Goal: Information Seeking & Learning: Learn about a topic

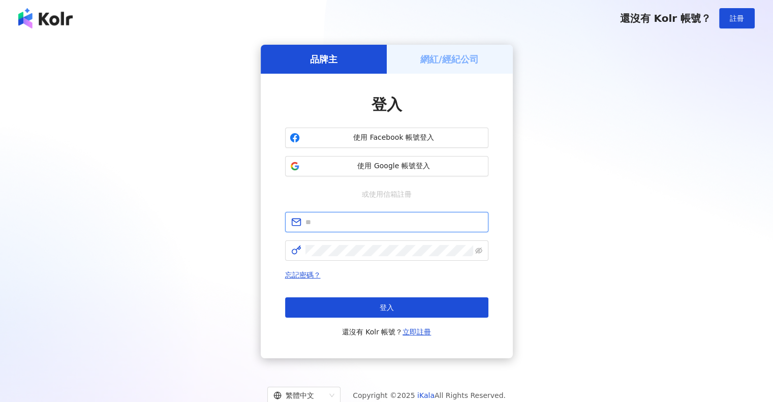
drag, startPoint x: 0, startPoint y: 0, endPoint x: 392, endPoint y: 224, distance: 451.5
click at [392, 224] on input "text" at bounding box center [393, 221] width 177 height 11
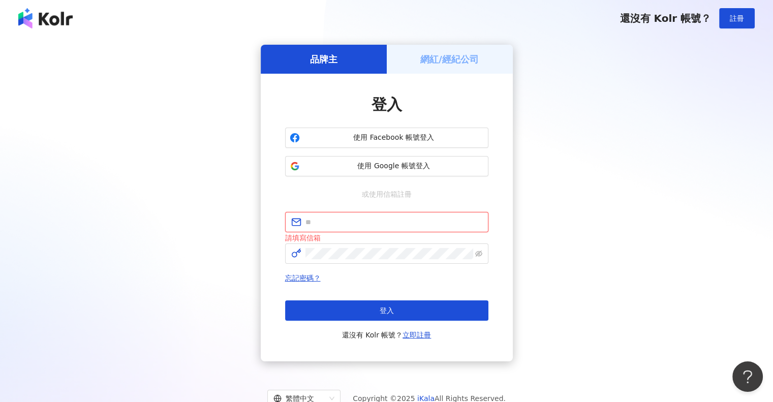
type input "**********"
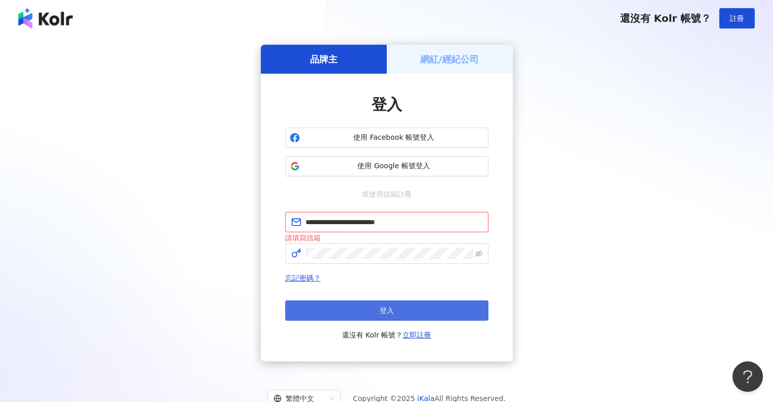
click at [374, 312] on button "登入" at bounding box center [386, 310] width 203 height 20
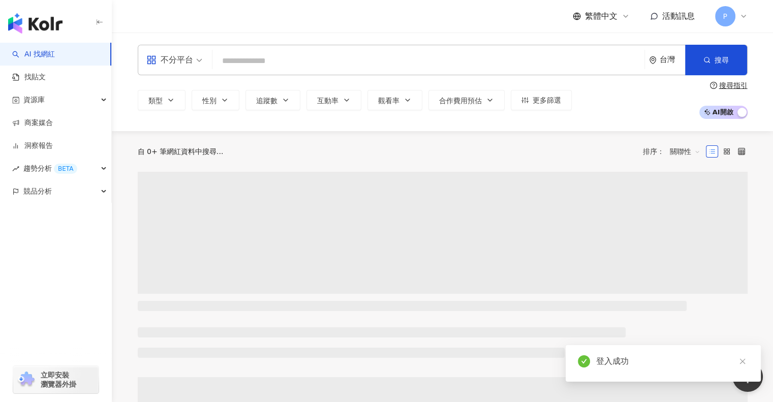
click at [241, 68] on input "search" at bounding box center [428, 60] width 424 height 19
type input "*"
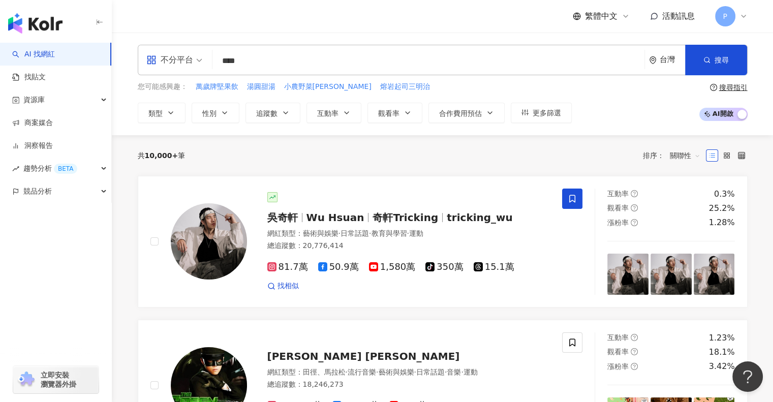
click at [221, 58] on input "****" at bounding box center [428, 60] width 424 height 19
click at [199, 59] on span "不分平台" at bounding box center [174, 60] width 56 height 16
type input "****"
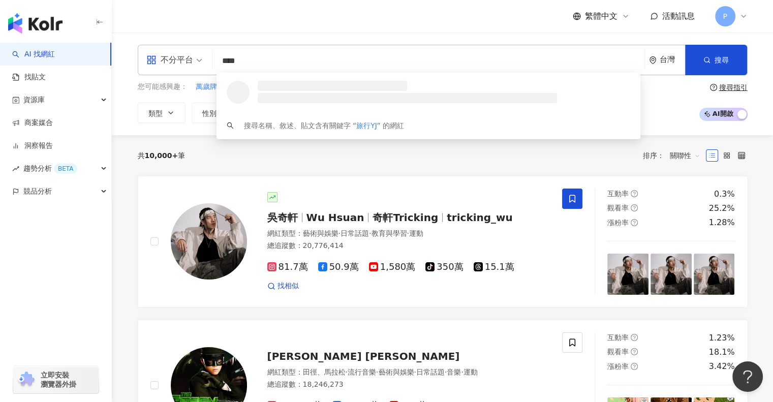
click at [192, 63] on div "不分平台" at bounding box center [169, 60] width 47 height 16
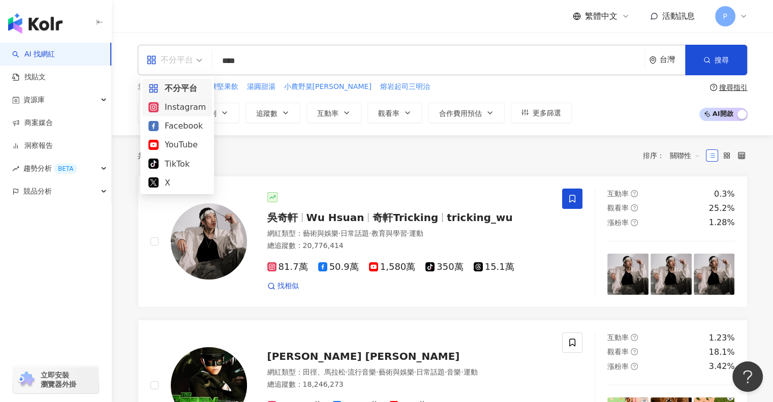
click at [189, 113] on div "Instagram" at bounding box center [176, 107] width 57 height 13
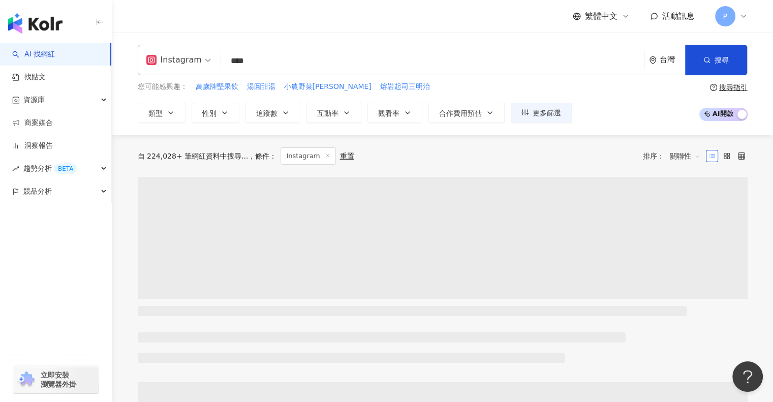
click at [279, 64] on input "****" at bounding box center [432, 60] width 415 height 19
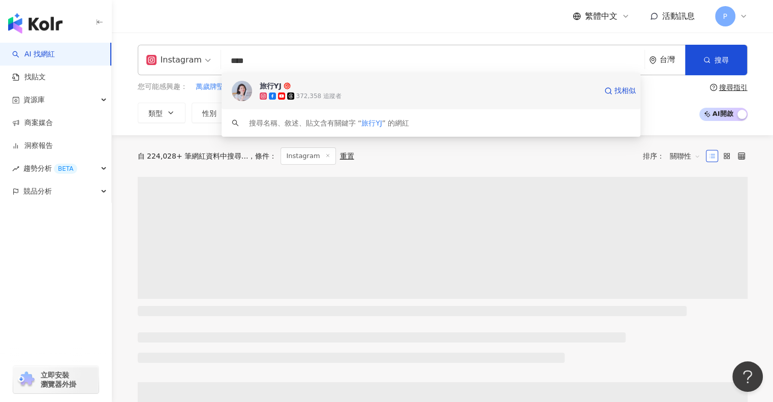
click at [292, 89] on span "旅行YJ" at bounding box center [428, 86] width 337 height 10
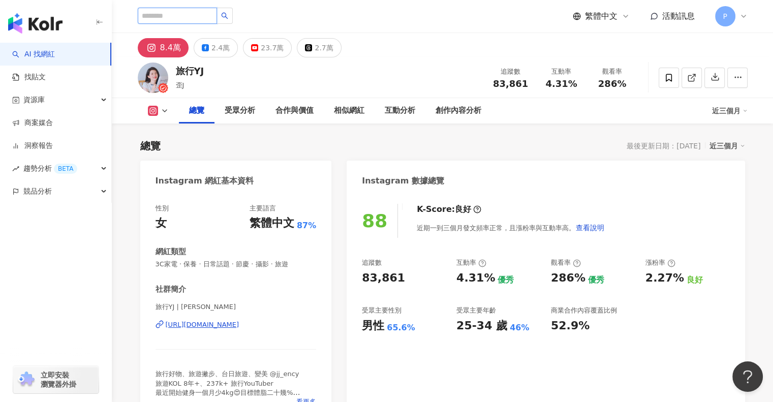
click at [201, 12] on input "search" at bounding box center [177, 16] width 79 height 16
type input "***"
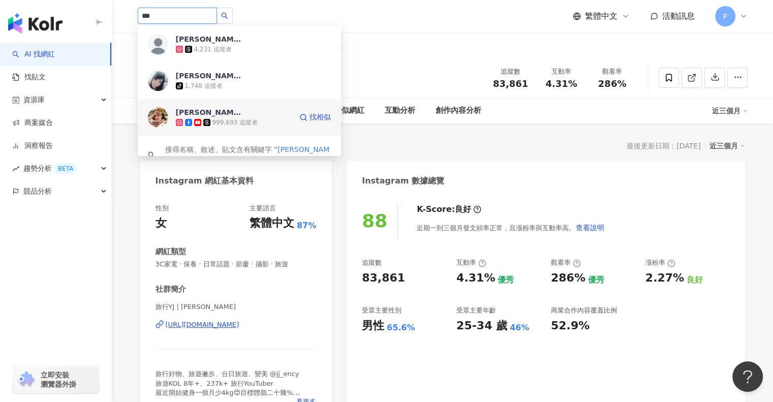
click at [257, 117] on div "999,693 追蹤者" at bounding box center [234, 122] width 116 height 10
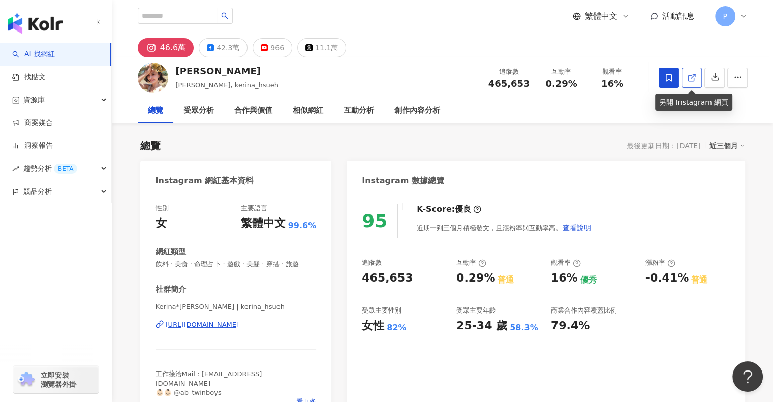
click at [696, 75] on link at bounding box center [691, 78] width 20 height 20
click at [204, 13] on input "search" at bounding box center [177, 16] width 79 height 16
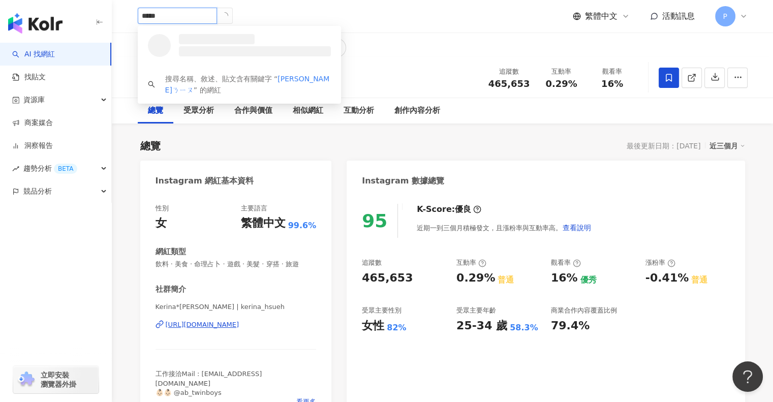
type input "***"
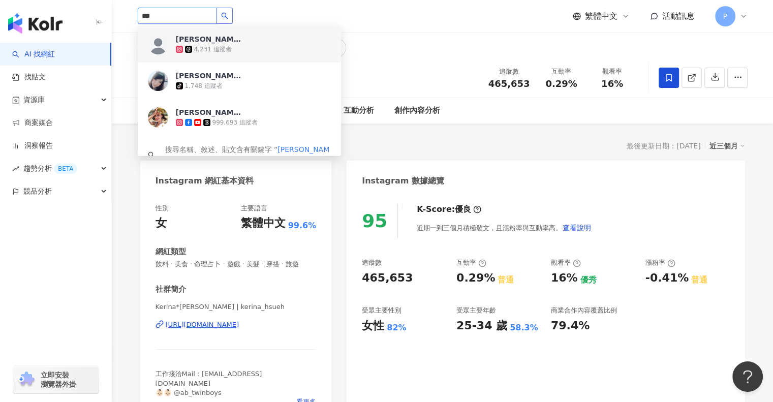
click at [233, 13] on button "button" at bounding box center [224, 16] width 16 height 16
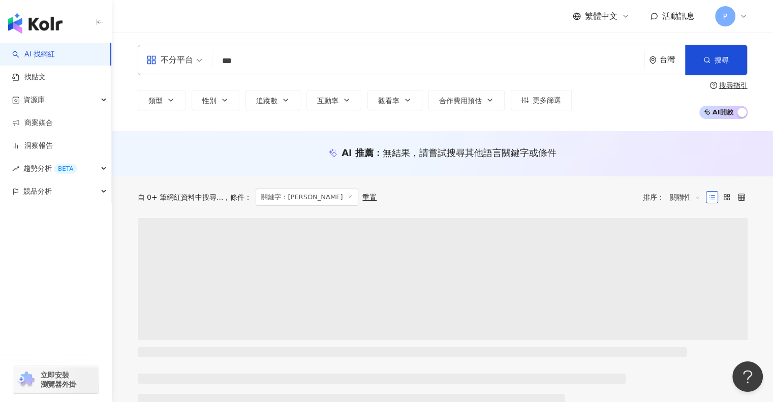
click at [366, 25] on div "繁體中文 活動訊息 P" at bounding box center [443, 16] width 610 height 33
click at [179, 59] on div "不分平台" at bounding box center [169, 60] width 47 height 16
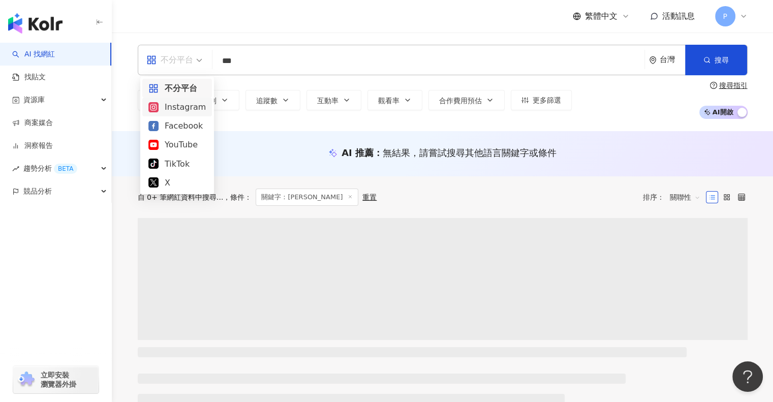
click at [183, 109] on div "Instagram" at bounding box center [176, 107] width 57 height 13
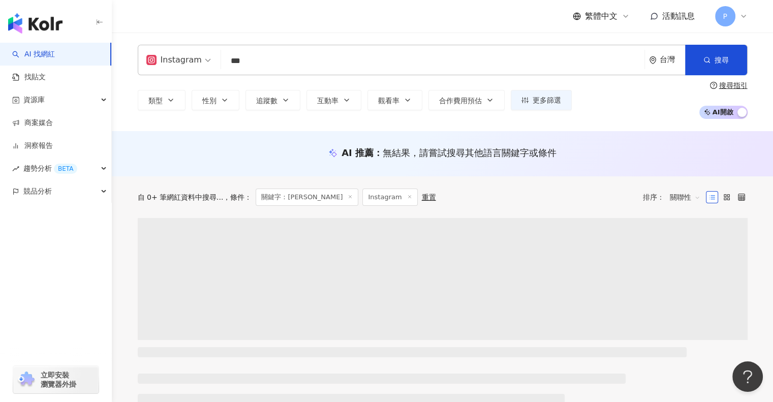
click at [425, 24] on div "繁體中文 活動訊息 P" at bounding box center [443, 16] width 610 height 33
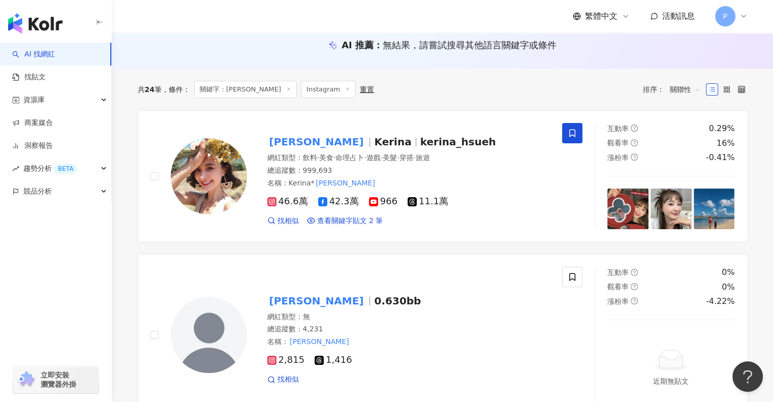
scroll to position [51, 0]
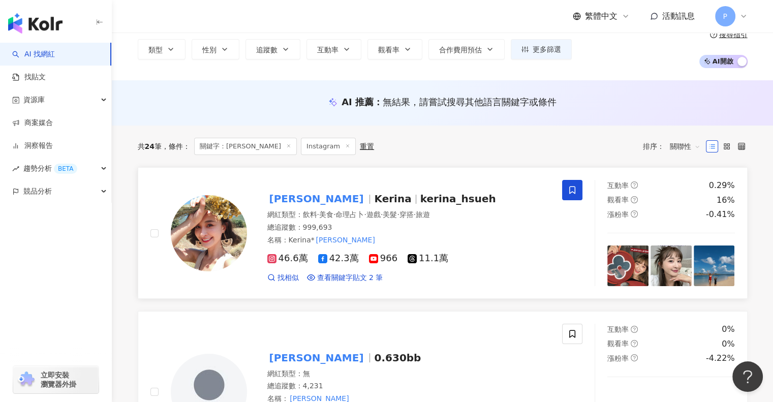
click at [201, 238] on img at bounding box center [209, 233] width 76 height 76
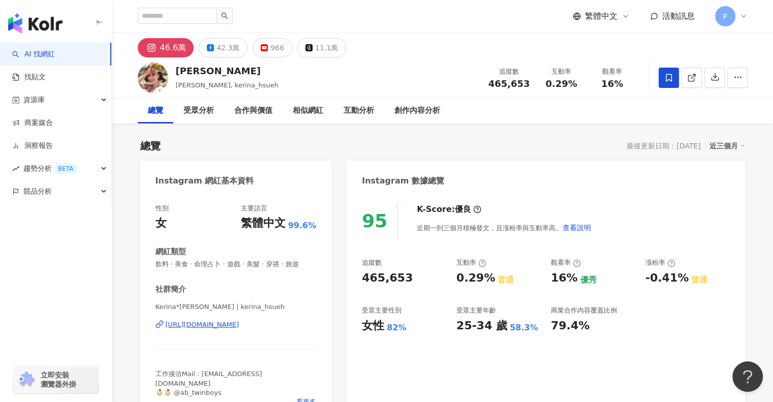
click at [217, 14] on input "search" at bounding box center [177, 16] width 79 height 16
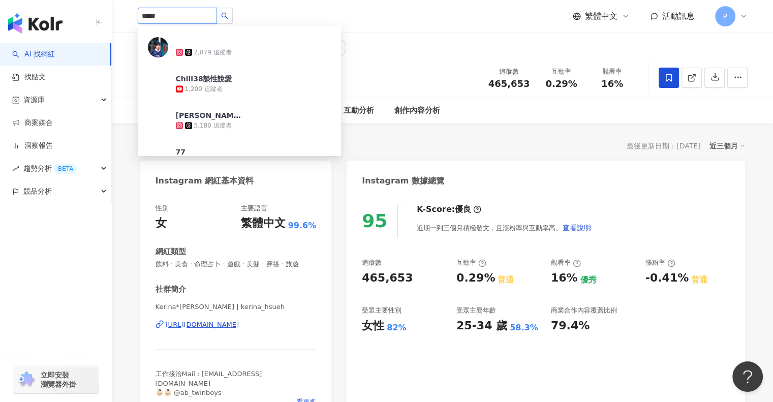
scroll to position [559, 0]
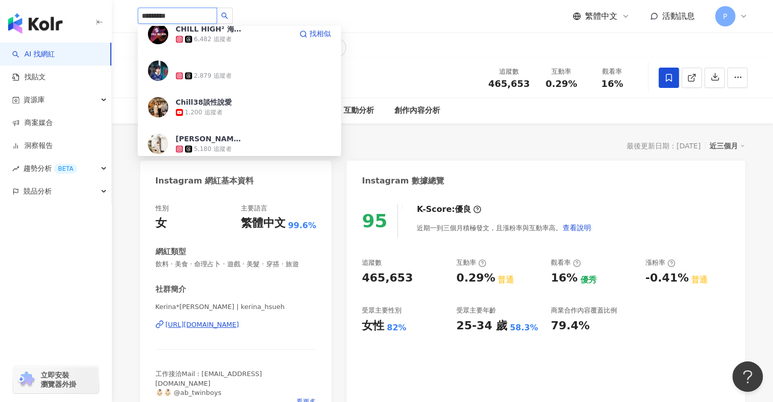
type input "********"
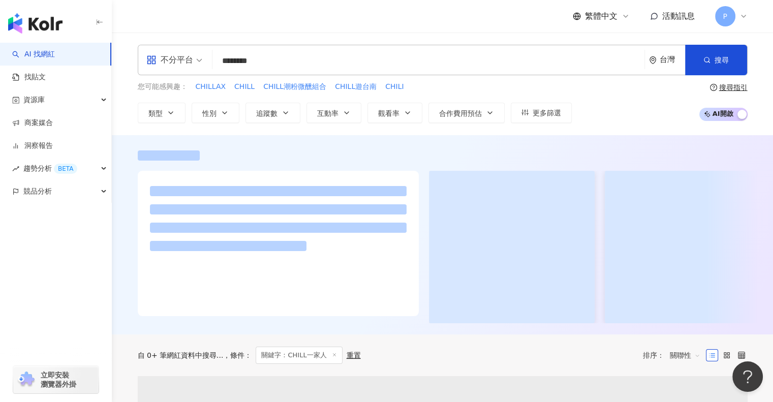
click at [177, 62] on div "不分平台" at bounding box center [169, 60] width 47 height 16
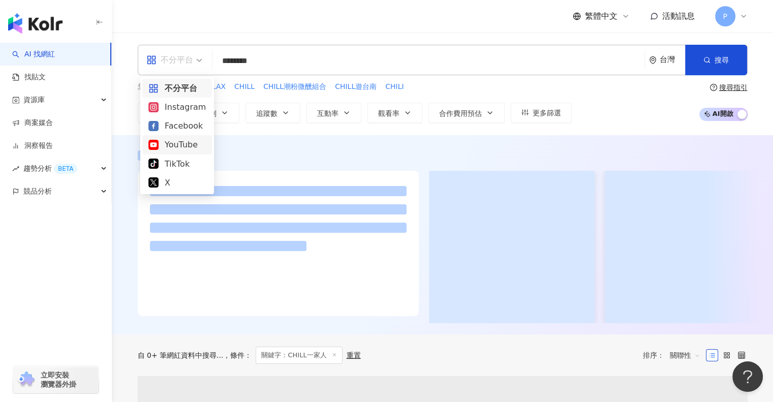
click at [185, 140] on div "YouTube" at bounding box center [176, 144] width 57 height 13
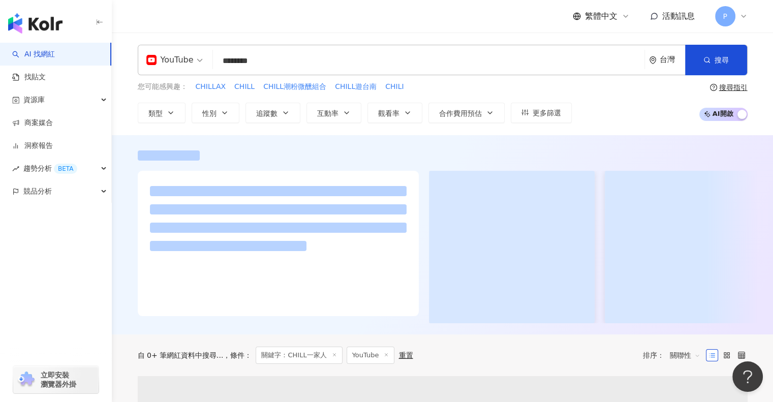
click at [378, 152] on div at bounding box center [443, 155] width 610 height 10
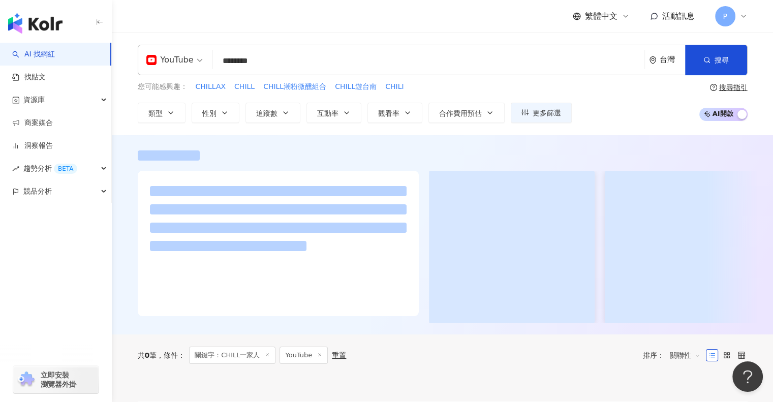
click at [407, 150] on div at bounding box center [443, 155] width 610 height 10
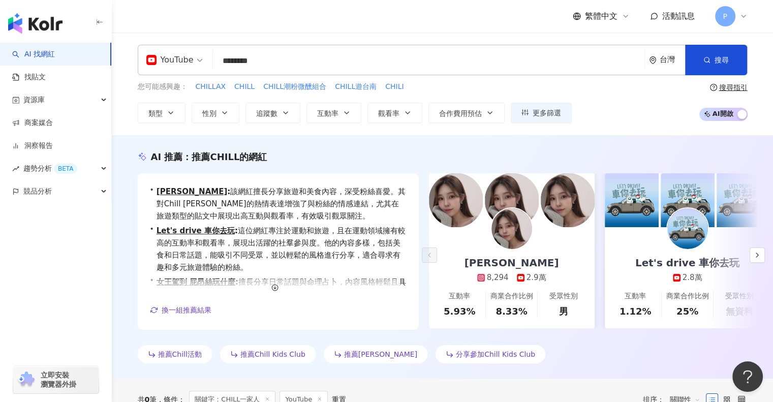
click at [288, 50] on div "YouTube ******** 台灣 搜尋" at bounding box center [443, 60] width 610 height 30
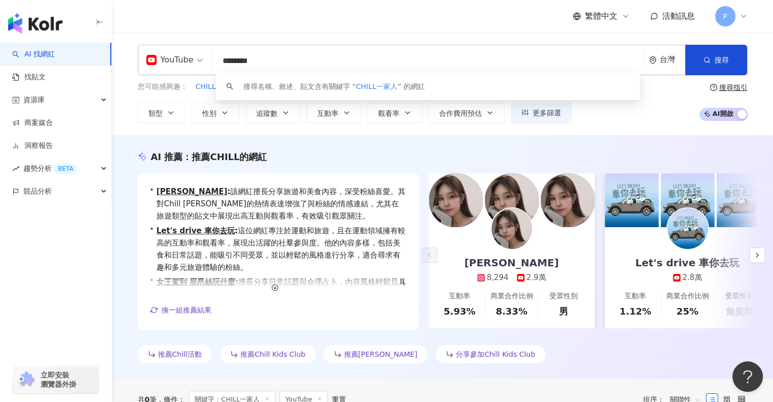
drag, startPoint x: 290, startPoint y: 64, endPoint x: 217, endPoint y: 60, distance: 72.7
click at [217, 60] on input "********" at bounding box center [428, 60] width 423 height 19
paste input "**"
type input "**********"
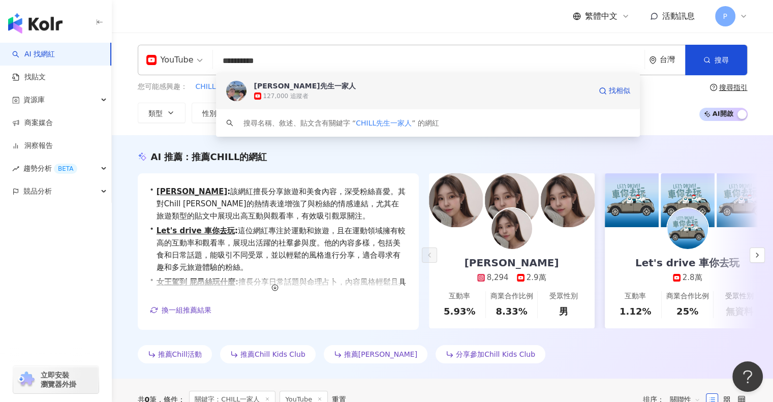
click at [337, 97] on div "127,000 追蹤者" at bounding box center [422, 96] width 337 height 10
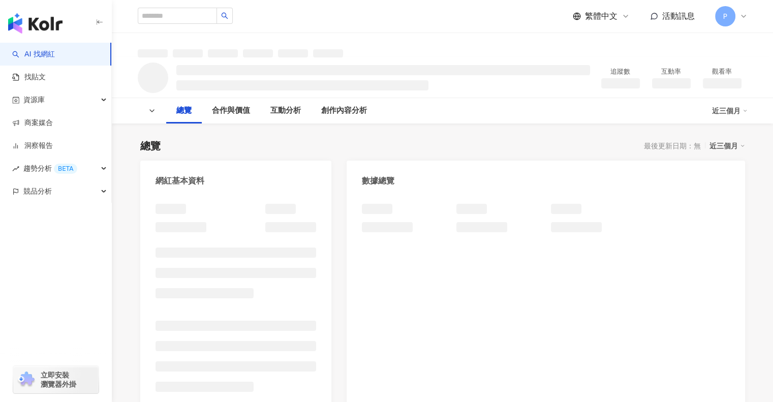
click at [470, 133] on div "總覽 最後更新日期：無 近三個月 網紅基本資料 數據總覽 成長趨勢分析 追蹤趨勢圖表" at bounding box center [442, 354] width 605 height 451
click at [476, 135] on div "總覽 最後更新日期：無 近三個月 網紅基本資料 數據總覽 成長趨勢分析 追蹤趨勢圖表" at bounding box center [442, 354] width 605 height 451
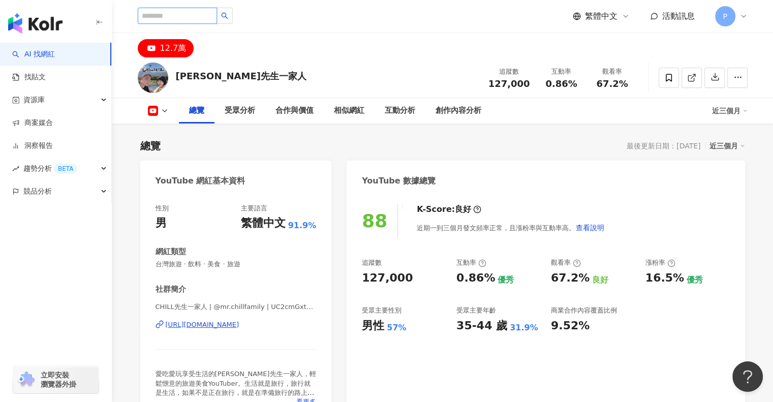
click at [205, 18] on input "search" at bounding box center [177, 16] width 79 height 16
type input "*****"
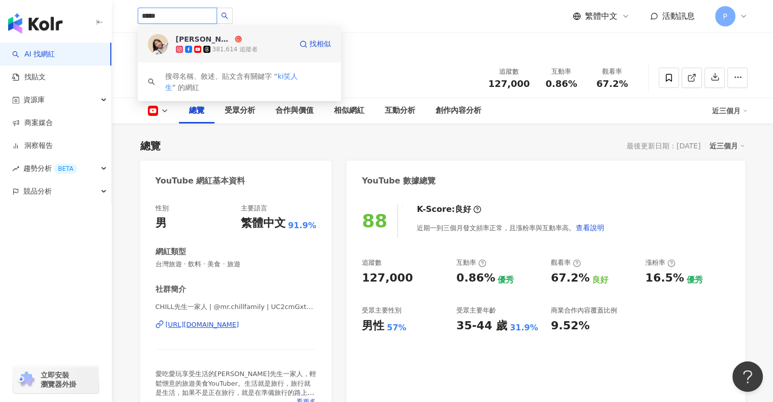
click at [230, 40] on span "[PERSON_NAME]" at bounding box center [209, 39] width 66 height 10
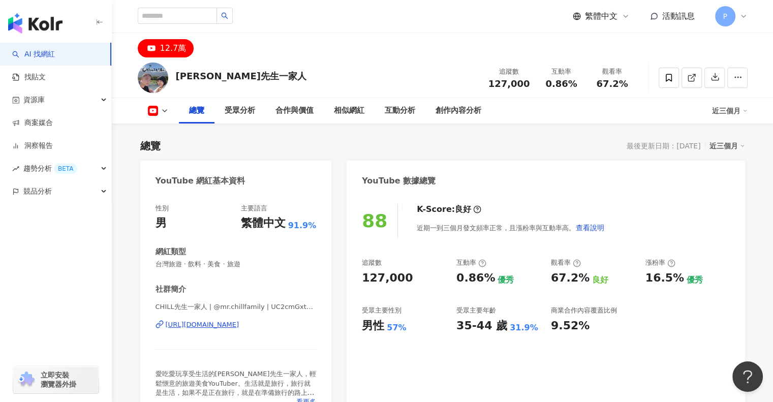
click at [699, 169] on div "YouTube 數據總覽" at bounding box center [546, 177] width 398 height 33
click at [231, 114] on div "受眾分析" at bounding box center [240, 111] width 30 height 12
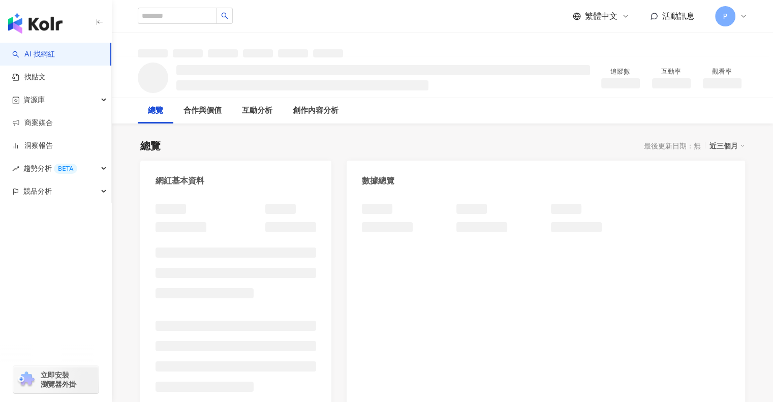
click at [246, 29] on div "繁體中文 活動訊息 P" at bounding box center [443, 16] width 610 height 33
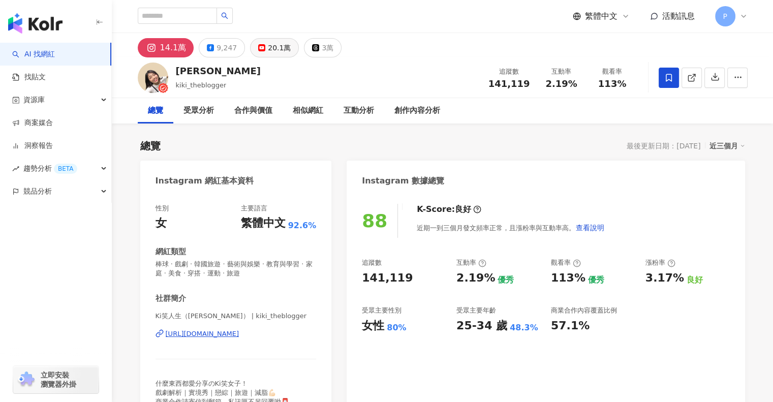
click at [275, 48] on div "20.1萬" at bounding box center [279, 48] width 23 height 14
click at [260, 44] on icon at bounding box center [261, 47] width 7 height 7
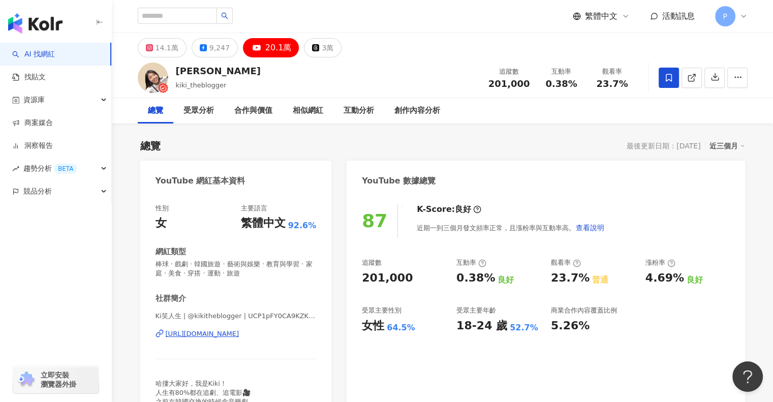
click at [647, 178] on div "YouTube 數據總覽" at bounding box center [546, 177] width 398 height 33
click at [500, 142] on div "總覽 最後更新日期：[DATE] 近三個月" at bounding box center [442, 146] width 605 height 14
click at [187, 18] on input "search" at bounding box center [177, 16] width 79 height 16
type input "*****"
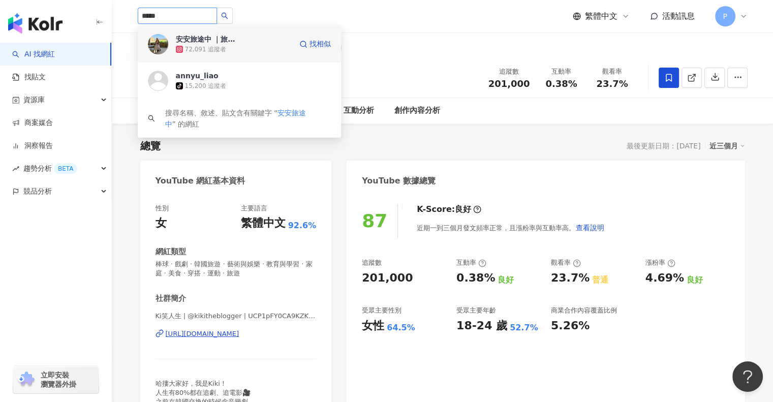
click at [208, 49] on div "72,091 追蹤者" at bounding box center [206, 49] width 42 height 9
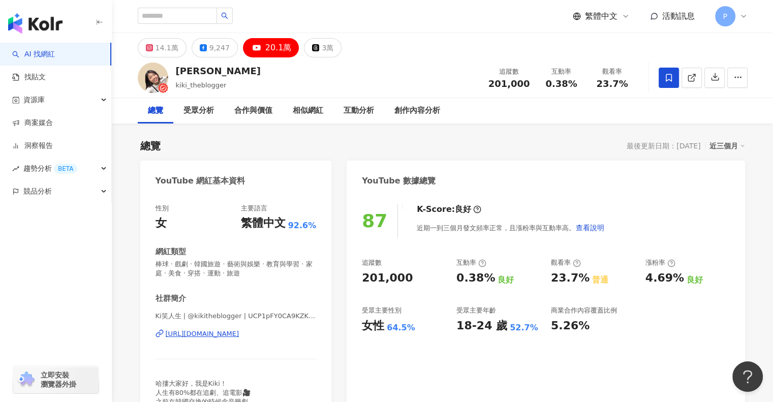
click at [673, 202] on div "87 K-Score : 良好 近期一到三個月發文頻率正常，且漲粉率與互動率高。 查看說明 追蹤數 201,000 互動率 0.38% 良好 觀看率 23.7…" at bounding box center [546, 312] width 398 height 237
click at [473, 161] on div "YouTube 數據總覽" at bounding box center [546, 177] width 398 height 33
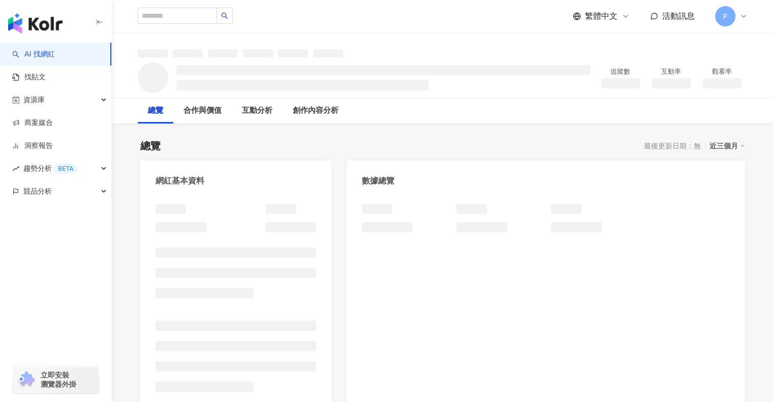
click at [470, 136] on div "總覽 最後更新日期：無 近三個月 網紅基本資料 數據總覽 成長趨勢分析 追蹤趨勢圖表" at bounding box center [442, 354] width 605 height 451
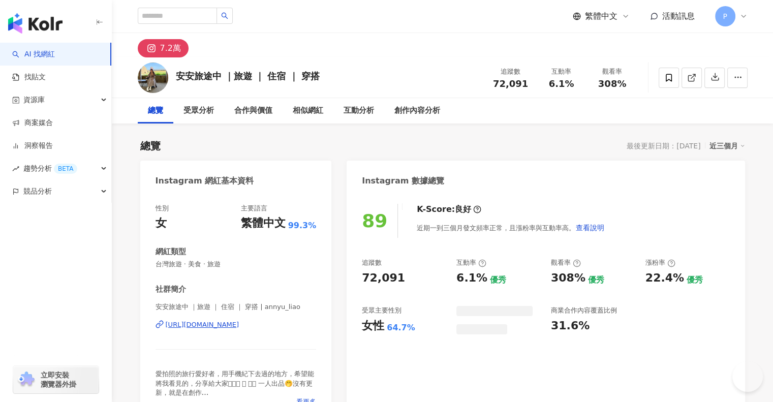
click at [527, 295] on div "追蹤數 72,091 互動率 6.1% 優秀 觀看率 308% 優秀 漲粉率 22.4% 優秀 受眾主要性別 女性 64.7% 商業合作內容覆蓋比例 31.6%" at bounding box center [545, 296] width 367 height 76
drag, startPoint x: 452, startPoint y: 324, endPoint x: 571, endPoint y: 301, distance: 121.6
click at [451, 324] on div "追蹤數 72,091 互動率 6.1% 優秀 觀看率 308% 優秀 漲粉率 22.4% 優秀 受眾主要性別 女性 64.7% 受眾主要年齡 25-34 歲 …" at bounding box center [545, 295] width 367 height 75
click at [519, 303] on div "追蹤數 72,091 互動率 6.1% 優秀 觀看率 308% 優秀 漲粉率 22.4% 優秀 受眾主要性別 女性 64.7% 受眾主要年齡 25-34 歲 …" at bounding box center [545, 295] width 367 height 75
click at [714, 185] on div "Instagram 數據總覽" at bounding box center [546, 177] width 398 height 33
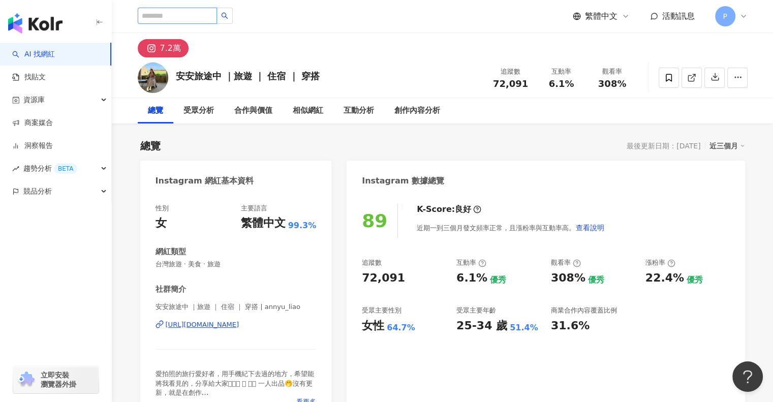
click at [190, 14] on input "search" at bounding box center [177, 16] width 79 height 16
click at [195, 7] on div "繁體中文 活動訊息 P" at bounding box center [443, 16] width 610 height 33
click at [193, 15] on input "search" at bounding box center [177, 16] width 79 height 16
type input "**"
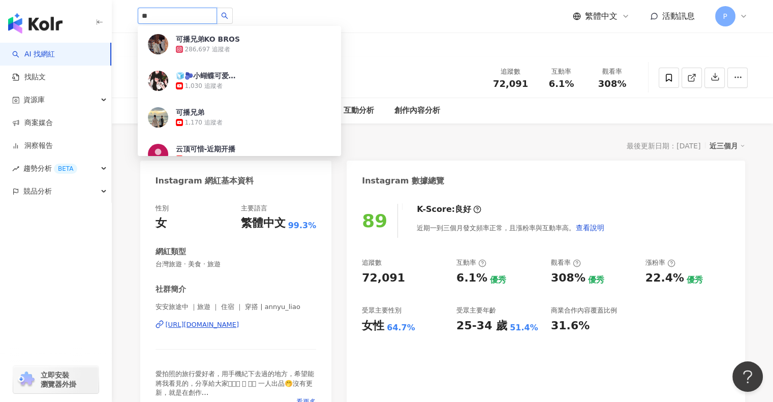
click at [208, 46] on div "286,697 追蹤者" at bounding box center [207, 49] width 45 height 9
click at [372, 152] on div "總覽 最後更新日期：2025/9/1 近三個月" at bounding box center [442, 146] width 605 height 14
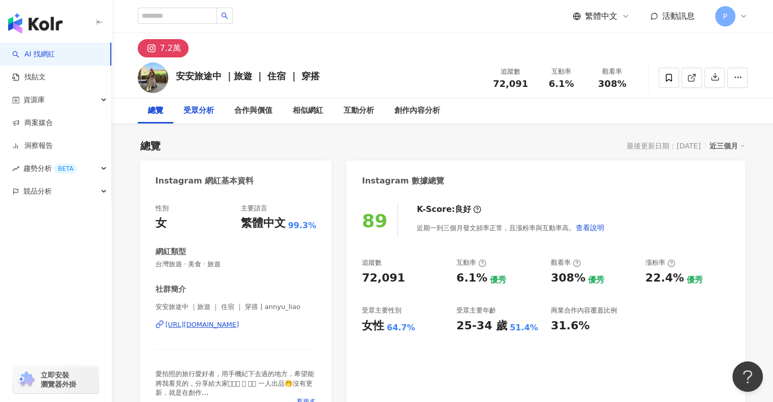
click at [205, 109] on div "受眾分析" at bounding box center [198, 111] width 30 height 12
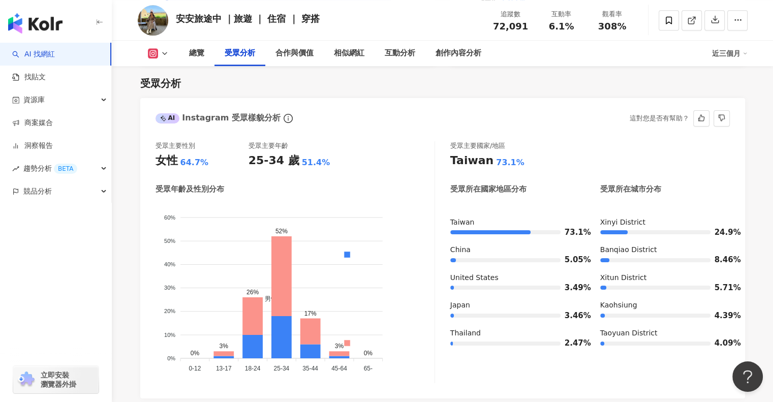
click at [326, 108] on div "AI Instagram 受眾樣貌分析 這對您是否有幫助？" at bounding box center [442, 114] width 605 height 33
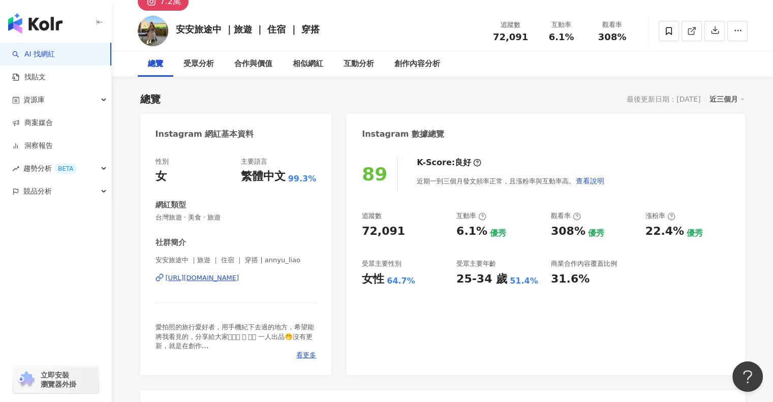
scroll to position [0, 0]
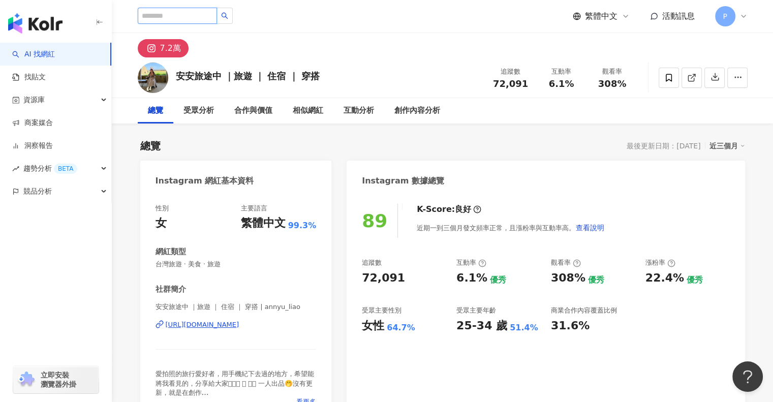
click at [205, 19] on input "search" at bounding box center [177, 16] width 79 height 16
type input "***"
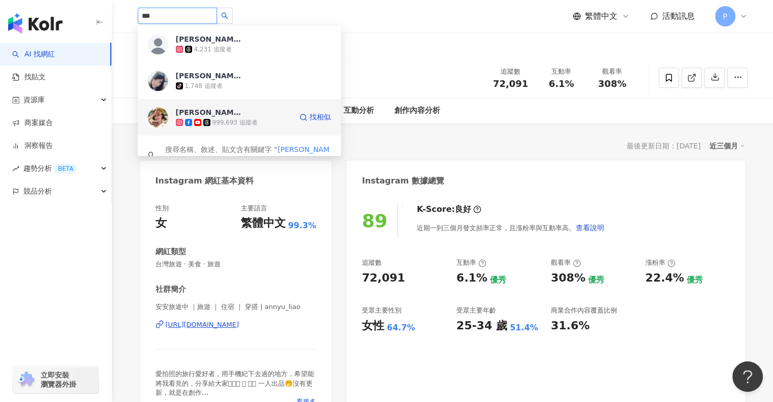
click at [246, 114] on div "薛妞妞 999,693 追蹤者" at bounding box center [234, 117] width 116 height 20
click at [376, 144] on div "總覽 最後更新日期：2025/9/1 近三個月" at bounding box center [442, 146] width 605 height 14
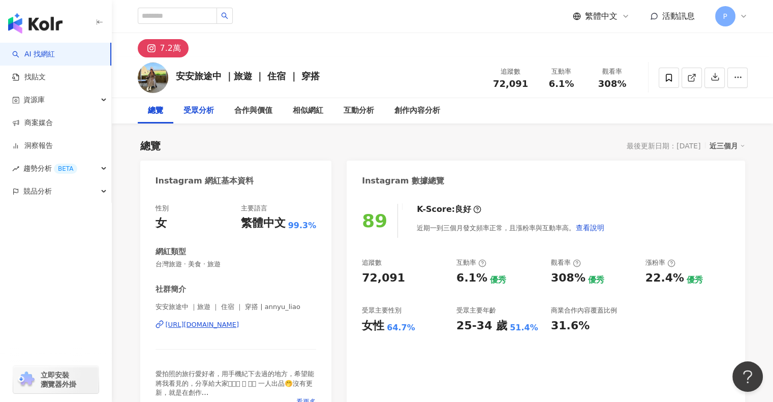
click at [208, 111] on div "受眾分析" at bounding box center [198, 111] width 30 height 12
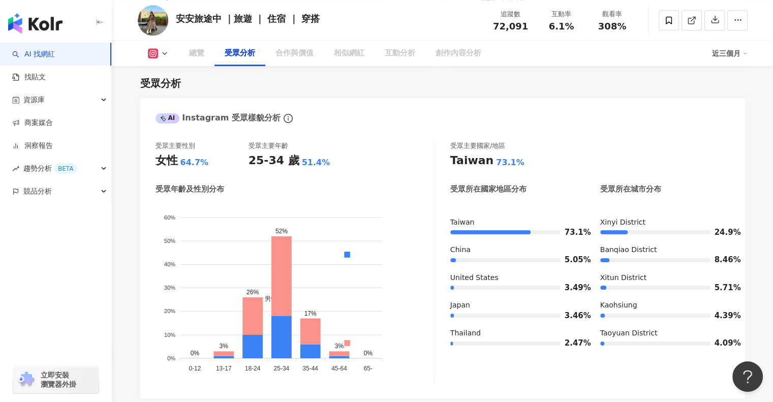
click at [526, 84] on div "受眾分析" at bounding box center [442, 83] width 605 height 14
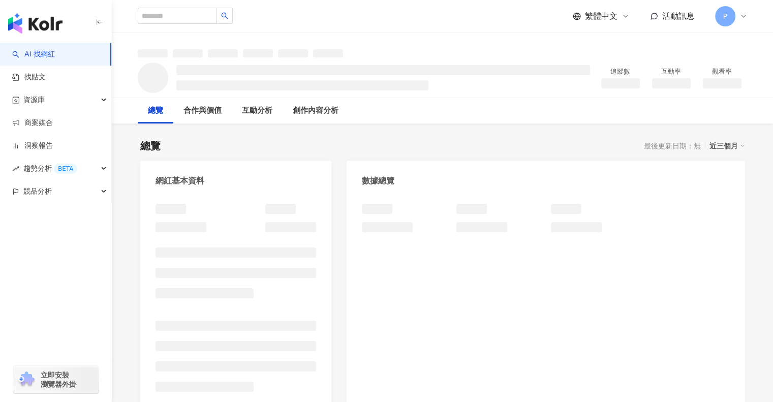
click at [518, 135] on div "總覽 最後更新日期：無 近三個月 網紅基本資料 數據總覽 成長趨勢分析 追蹤趨勢圖表" at bounding box center [442, 354] width 605 height 451
click at [527, 139] on div "總覽 最後更新日期：無 近三個月" at bounding box center [442, 146] width 605 height 14
click at [529, 139] on div "總覽 最後更新日期：無 近三個月" at bounding box center [442, 146] width 605 height 14
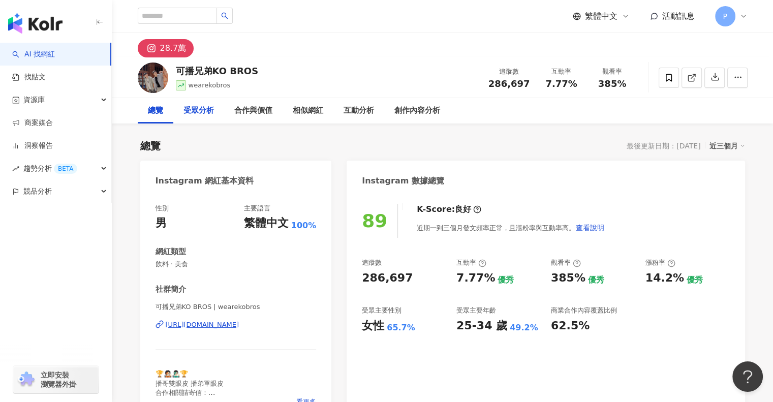
click at [208, 109] on div "受眾分析" at bounding box center [198, 111] width 30 height 12
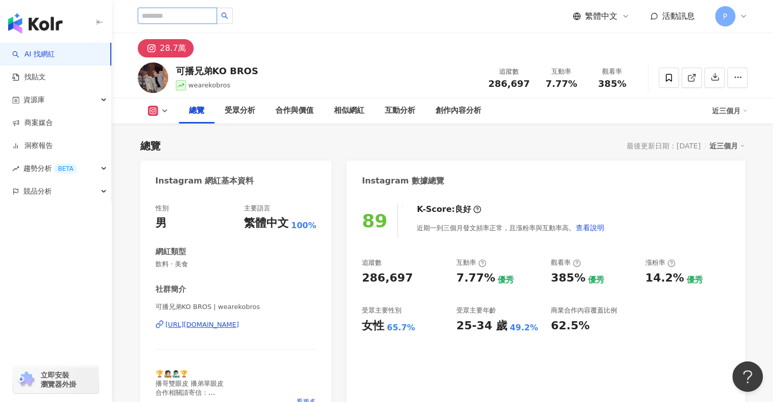
click at [205, 21] on input "search" at bounding box center [177, 16] width 79 height 16
type input "*"
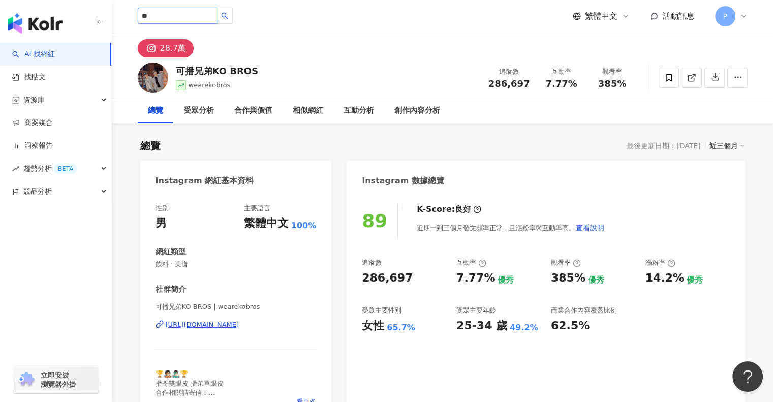
type input "*"
click at [205, 19] on input "**" at bounding box center [177, 16] width 79 height 16
type input "****"
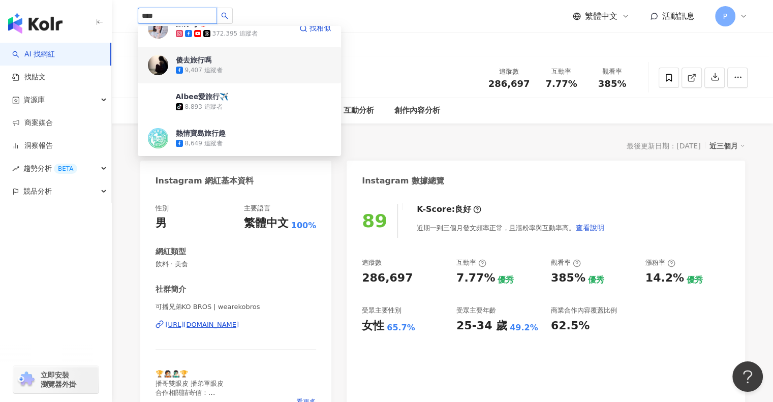
scroll to position [152, 0]
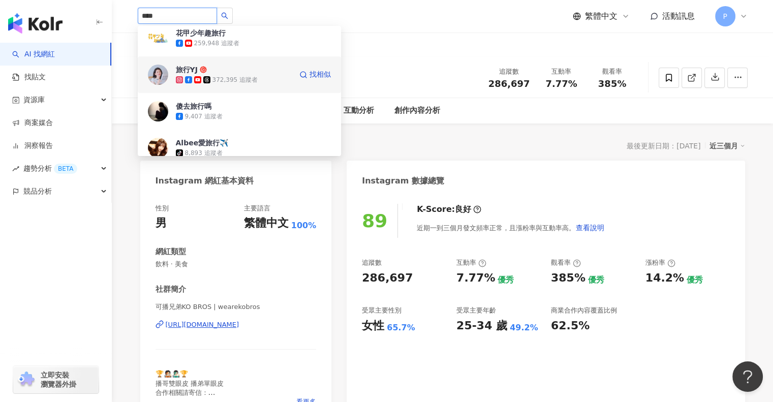
click at [232, 76] on div "372,395 追蹤者" at bounding box center [234, 80] width 45 height 9
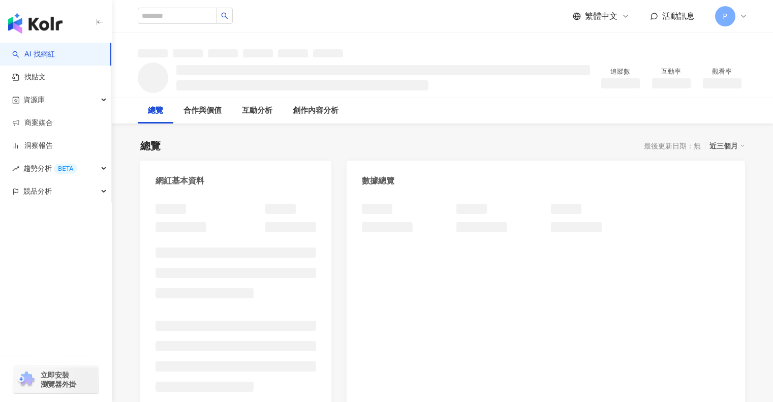
click at [474, 141] on div "總覽 最後更新日期：無 近三個月" at bounding box center [442, 146] width 605 height 14
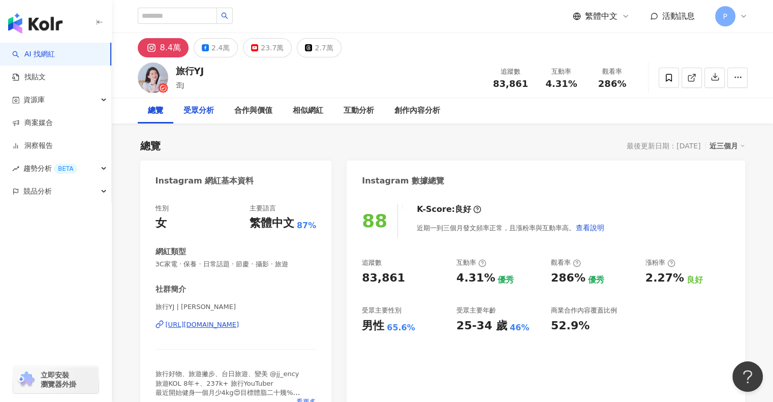
click at [190, 113] on div "受眾分析" at bounding box center [198, 111] width 30 height 12
click at [182, 21] on input "search" at bounding box center [177, 16] width 79 height 16
type input "*"
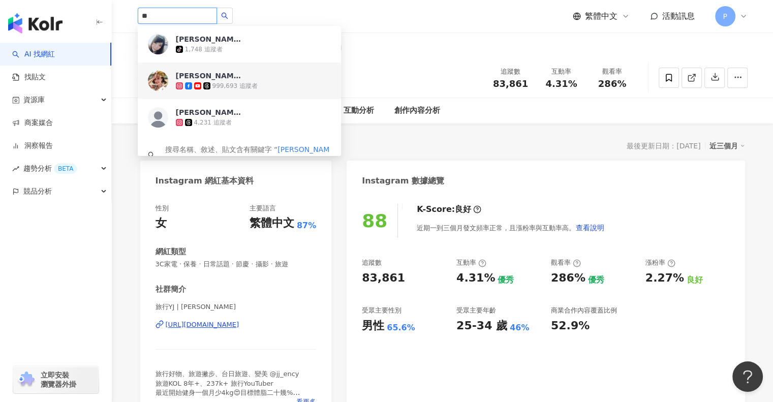
type input "*"
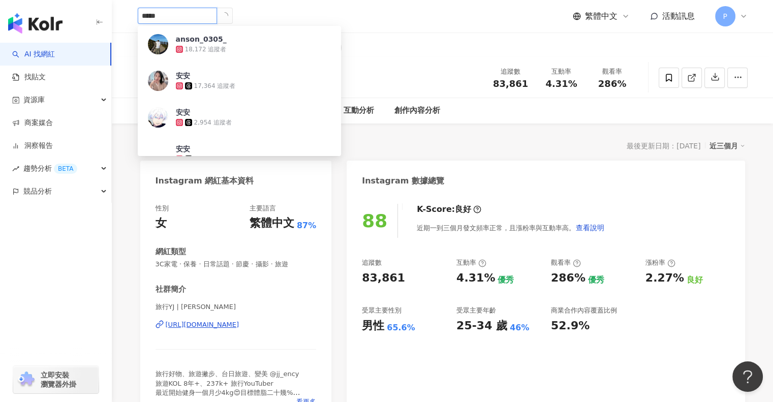
type input "****"
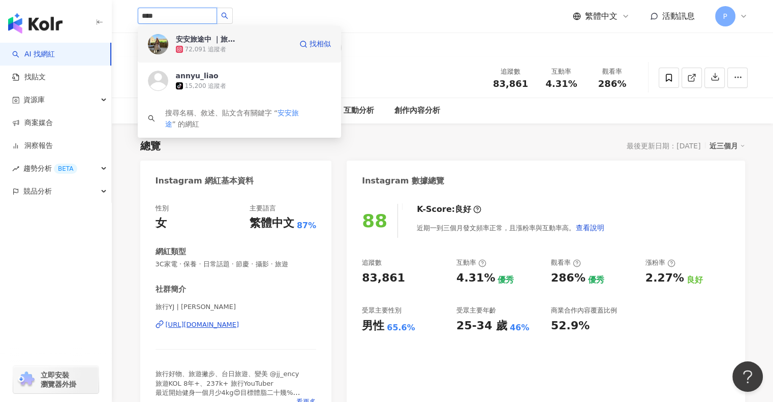
click at [233, 43] on div "安安旅途中 ｜旅遊 ｜ 住宿 ｜ 穿搭" at bounding box center [209, 39] width 66 height 10
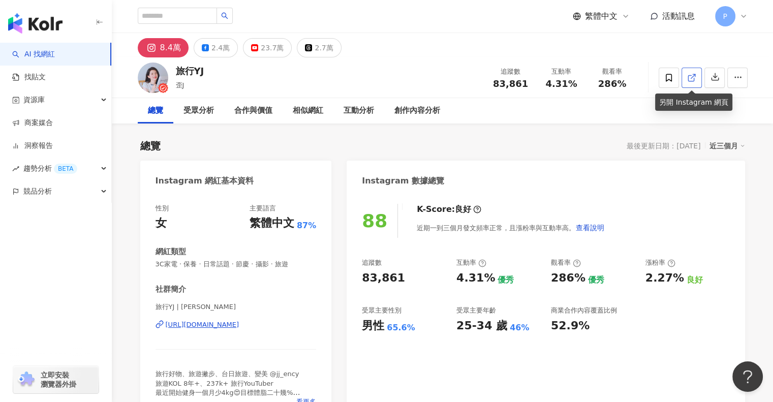
click at [685, 79] on link at bounding box center [691, 78] width 20 height 20
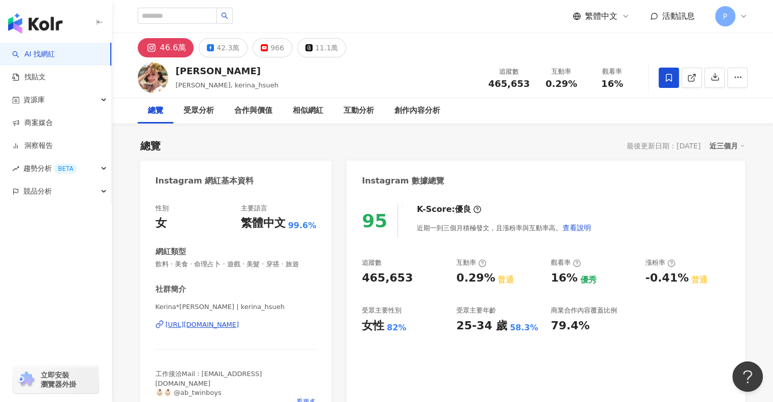
click at [707, 119] on div "總覽 受眾分析 合作與價值 相似網紅 互動分析 創作內容分析" at bounding box center [443, 110] width 610 height 25
click at [201, 105] on div "受眾分析" at bounding box center [198, 111] width 30 height 12
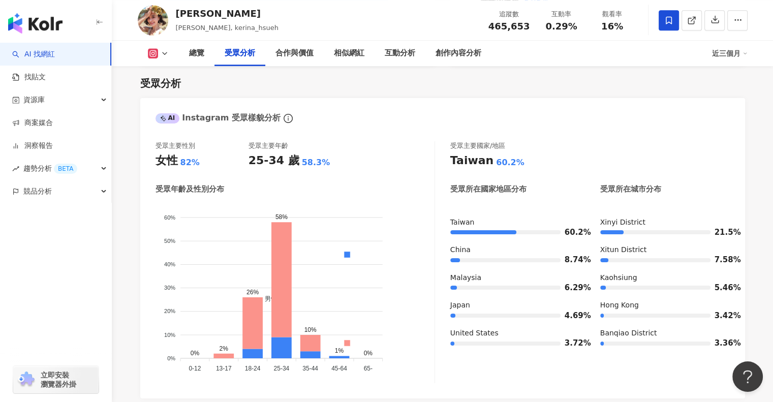
click at [394, 91] on div "受眾分析 AI Instagram 受眾樣貌分析 受眾主要性別 女性 82% 受眾主要年齡 25-34 歲 58.3% 受眾年齡及性別分布 男性 女性 60%…" at bounding box center [442, 320] width 605 height 508
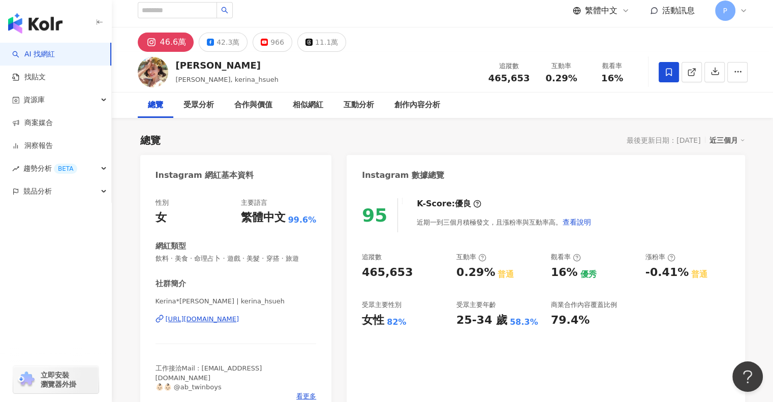
scroll to position [4, 0]
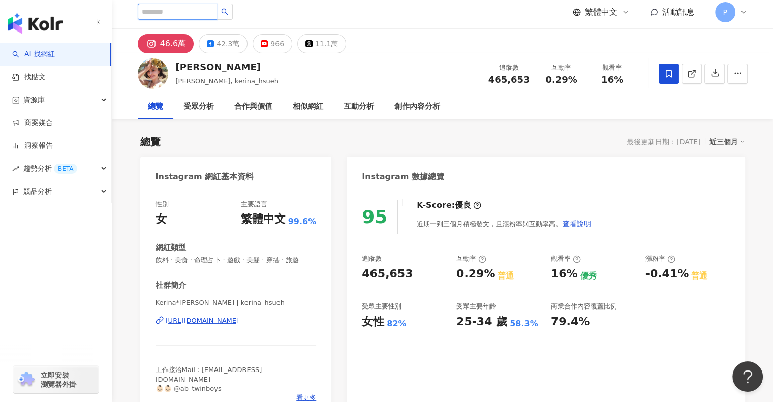
click at [186, 5] on input "search" at bounding box center [177, 12] width 79 height 16
paste input "********"
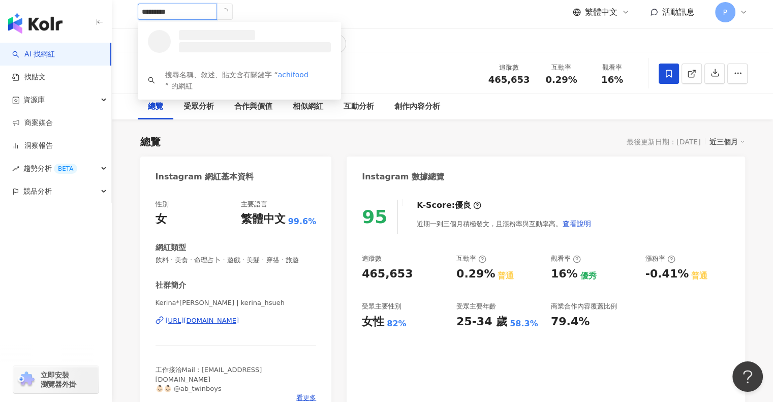
type input "********"
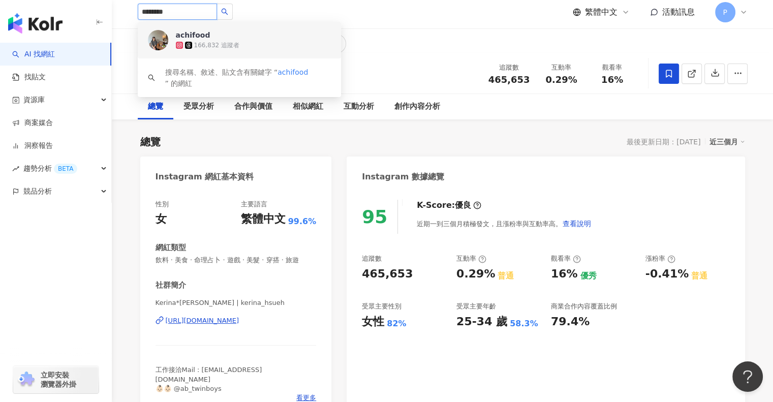
click at [233, 42] on div "166,832 追蹤者" at bounding box center [216, 45] width 45 height 9
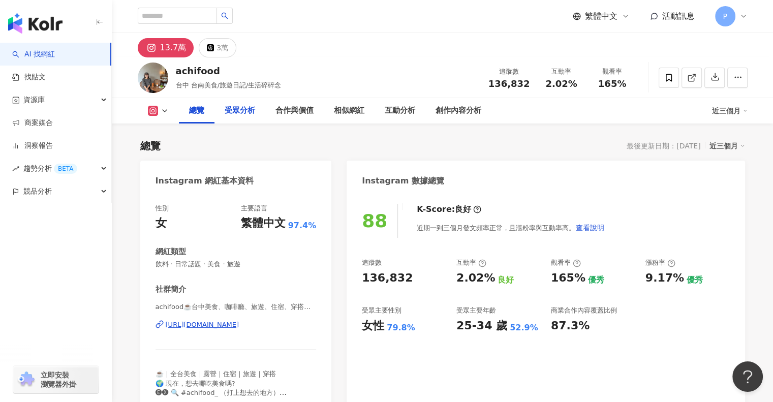
click at [248, 117] on div "受眾分析" at bounding box center [239, 110] width 51 height 25
click at [164, 19] on input "search" at bounding box center [177, 16] width 79 height 16
click at [166, 18] on input "search" at bounding box center [177, 16] width 79 height 16
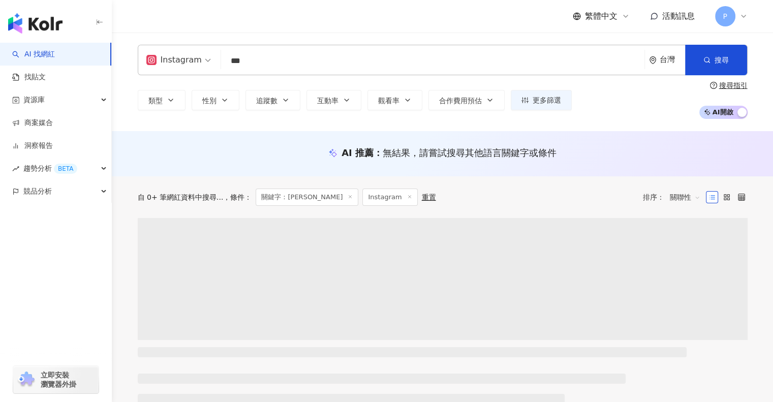
click at [359, 61] on input "***" at bounding box center [432, 60] width 415 height 19
type input "*"
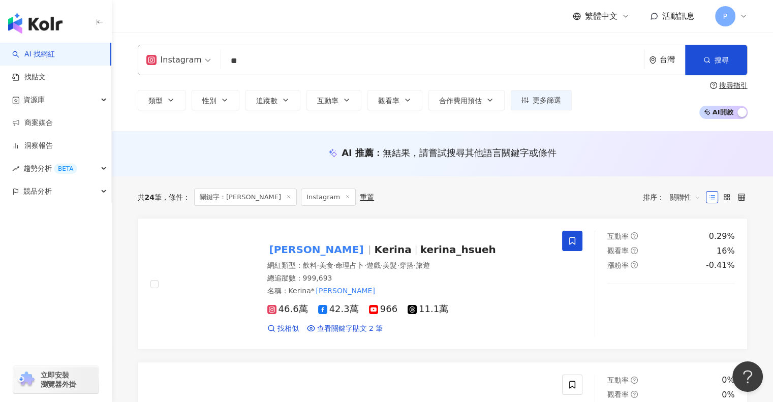
type input "*"
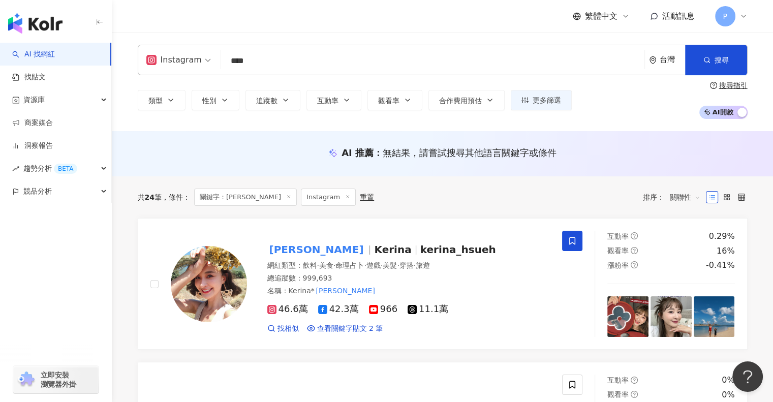
type input "**"
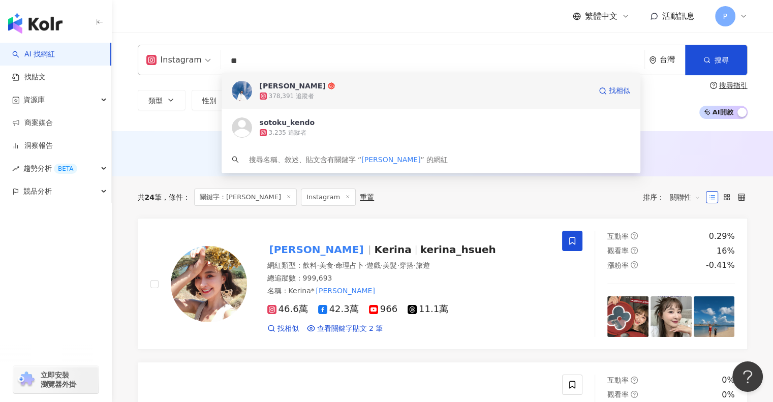
click at [319, 97] on div "378,391 追蹤者" at bounding box center [425, 96] width 331 height 10
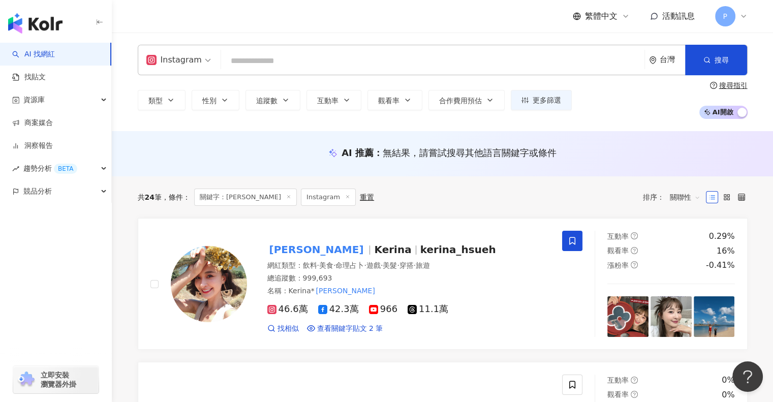
click at [349, 62] on input "search" at bounding box center [432, 60] width 415 height 19
click at [376, 207] on div "共 24 筆 條件 ： 關鍵字：[PERSON_NAME] Instagram 重置 排序： 關聯性" at bounding box center [443, 197] width 610 height 42
click at [420, 254] on span "kerina_hsueh" at bounding box center [458, 249] width 76 height 12
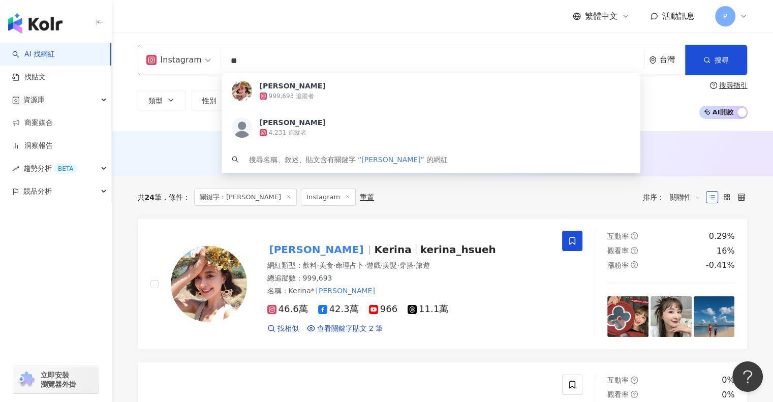
type input "*"
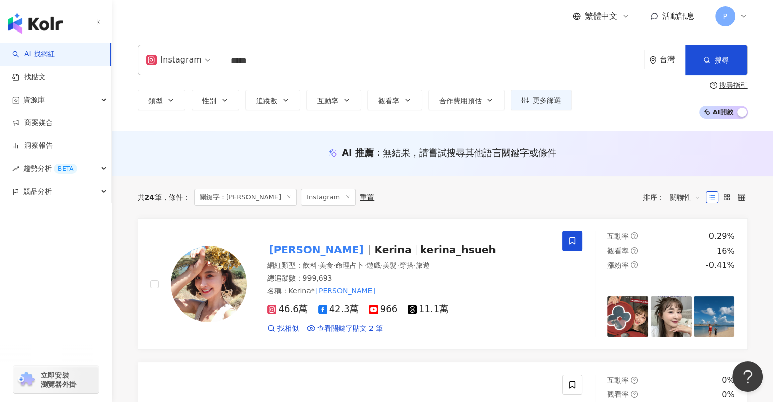
click at [279, 56] on input "*****" at bounding box center [432, 60] width 415 height 19
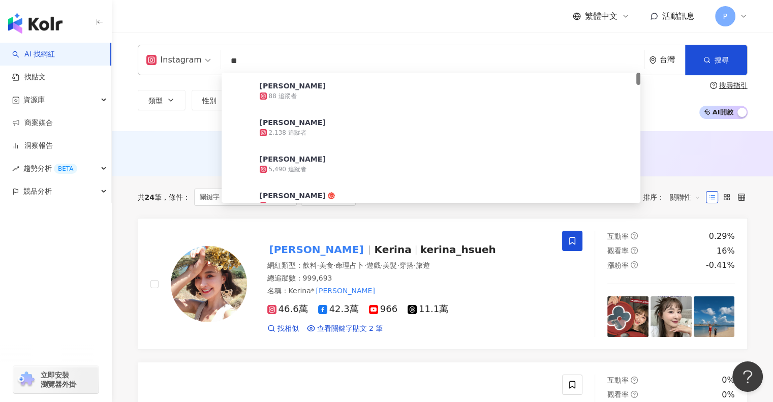
type input "*"
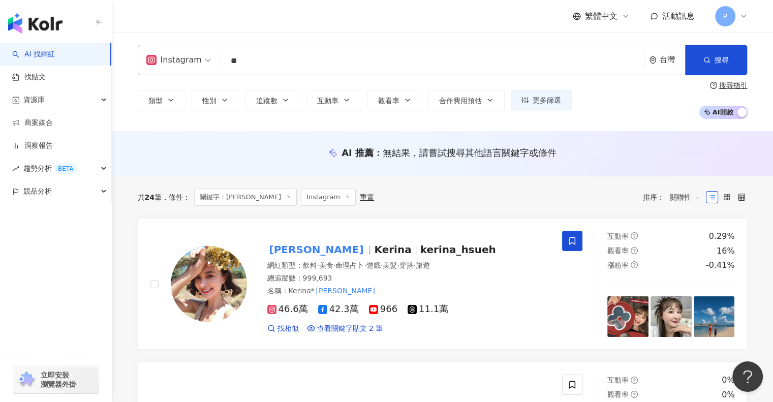
type input "*"
type input "***"
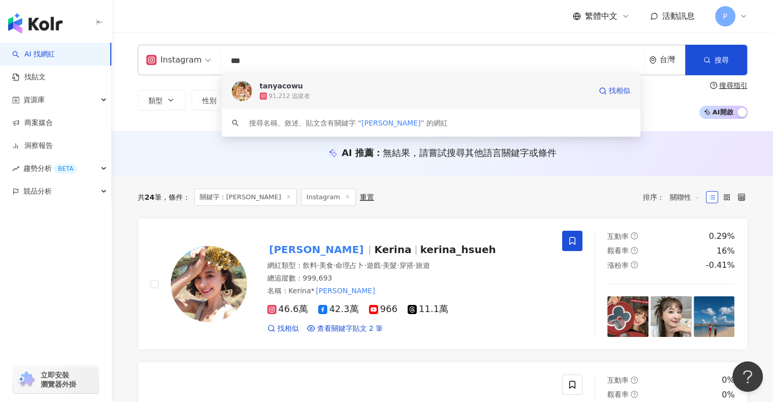
click at [457, 88] on span "tanyacowu" at bounding box center [425, 86] width 331 height 10
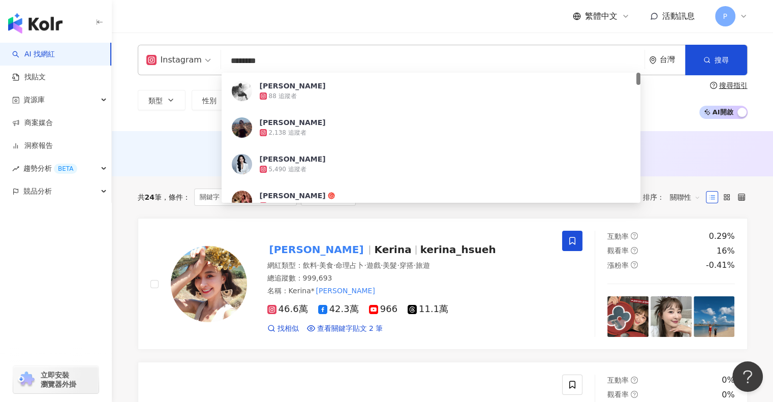
type input "*******"
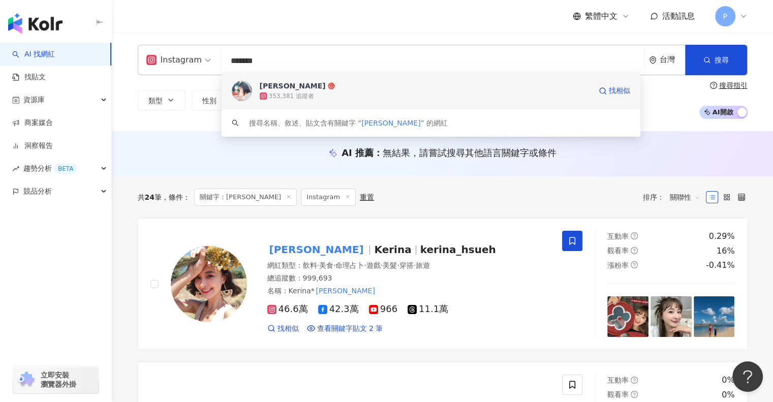
click at [336, 101] on div "Irene麻糬 353,381 追蹤者 找相似" at bounding box center [431, 91] width 419 height 37
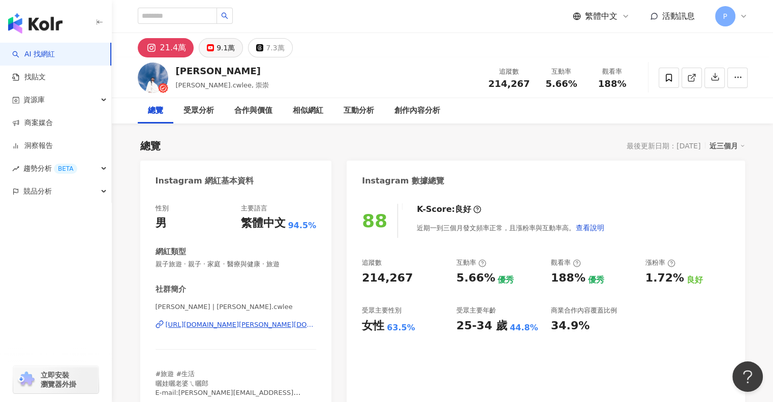
click at [213, 47] on button "9.1萬" at bounding box center [221, 47] width 44 height 19
click at [213, 46] on button "9.1萬" at bounding box center [221, 47] width 44 height 19
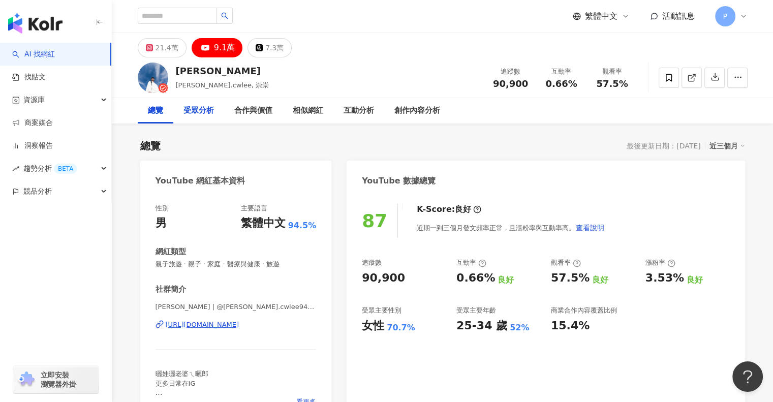
click at [202, 114] on div "受眾分析" at bounding box center [198, 111] width 30 height 12
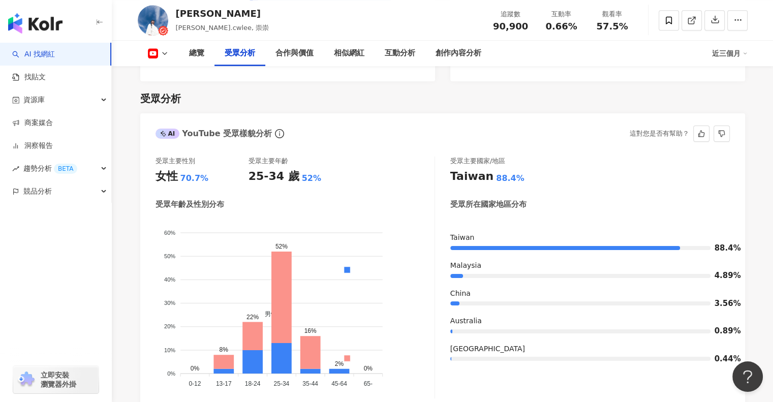
scroll to position [970, 0]
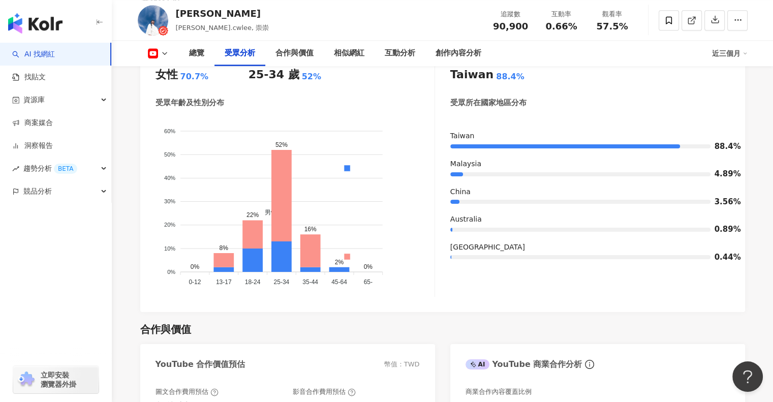
click at [652, 33] on div at bounding box center [693, 20] width 110 height 30
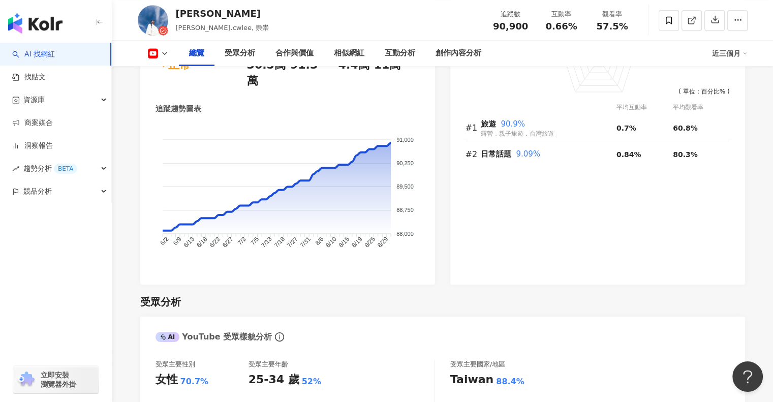
scroll to position [69, 0]
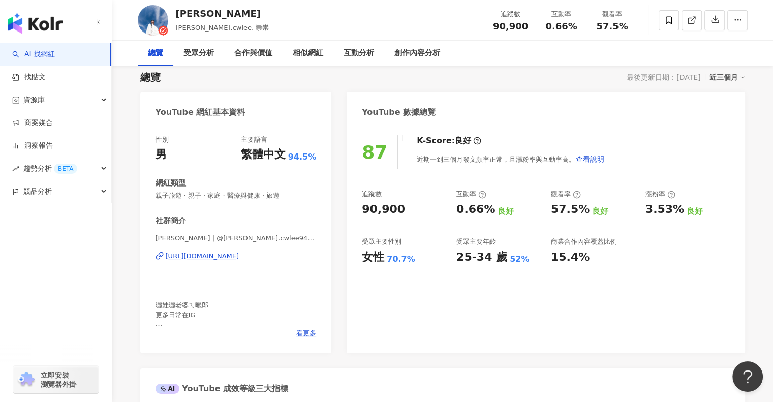
scroll to position [0, 0]
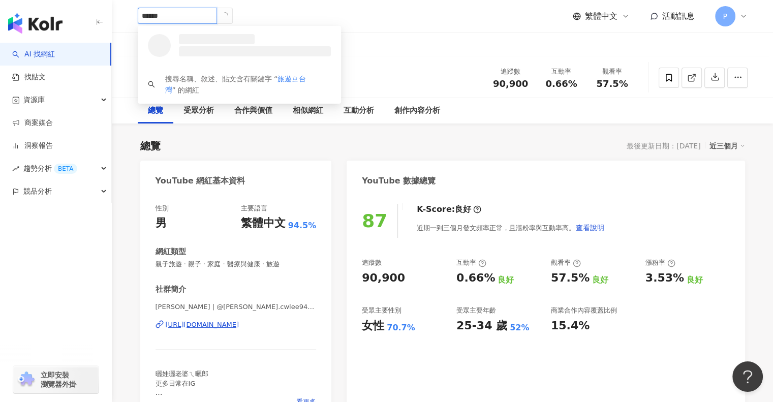
type input "*****"
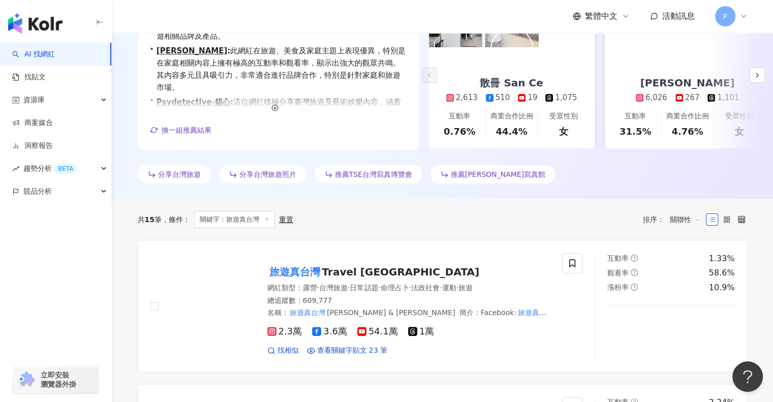
scroll to position [305, 0]
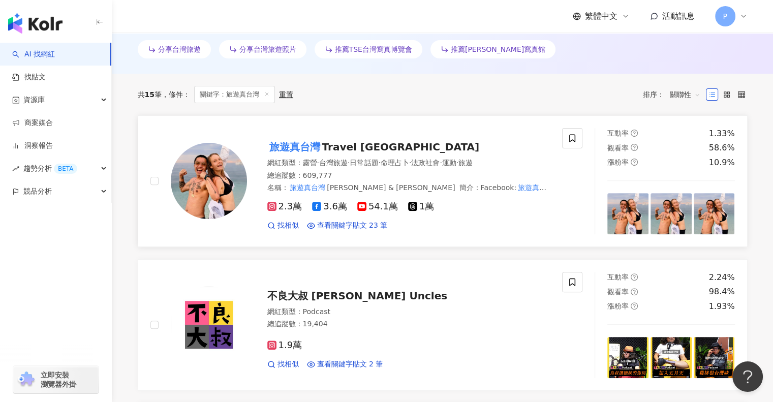
click at [373, 150] on span "Travel North Taiwan" at bounding box center [401, 147] width 158 height 12
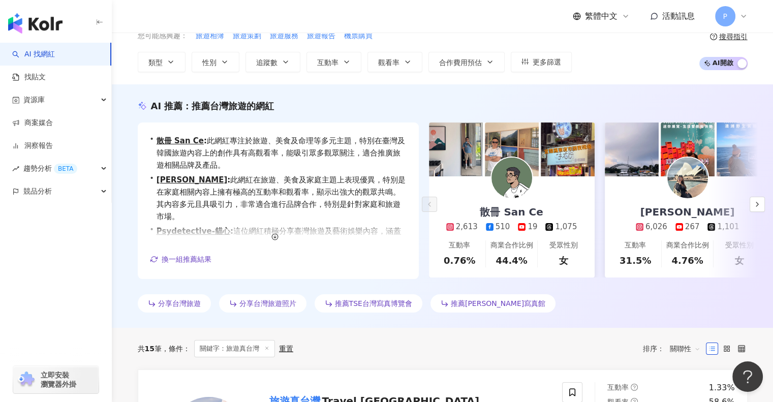
scroll to position [0, 0]
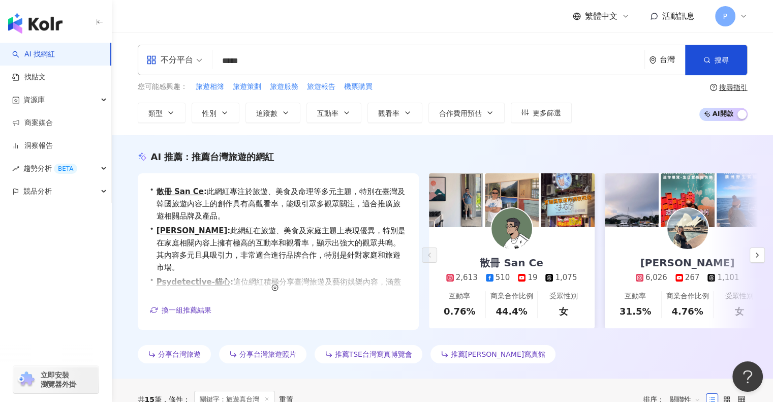
click at [304, 70] on input "*****" at bounding box center [428, 60] width 424 height 19
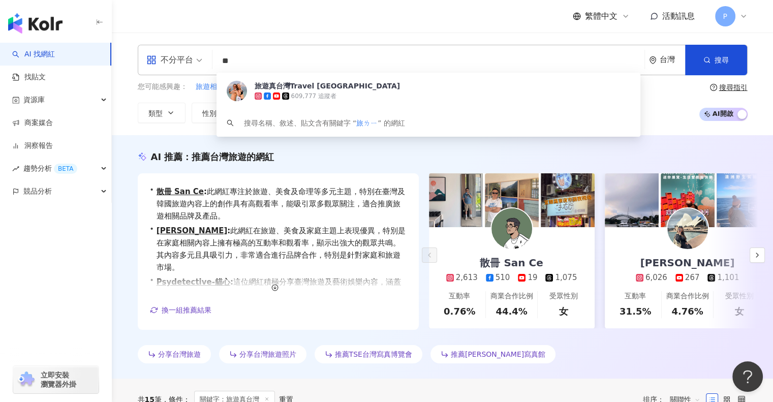
type input "*"
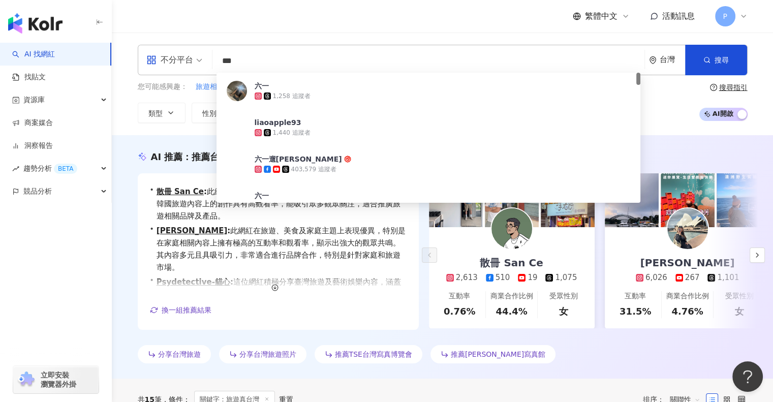
type input "***"
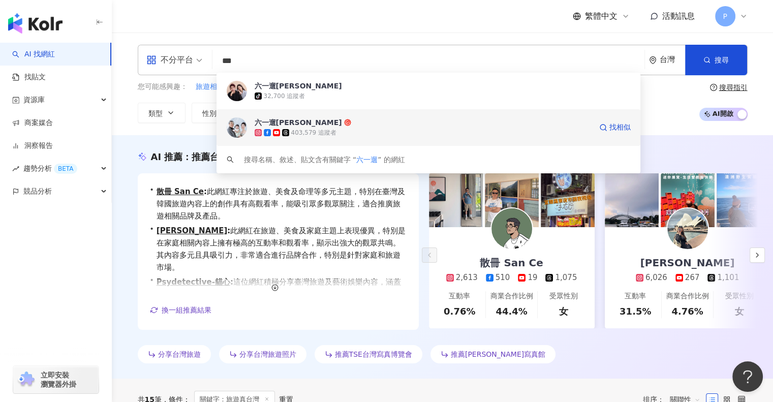
click at [321, 122] on span "六一遛阿寬" at bounding box center [423, 122] width 337 height 10
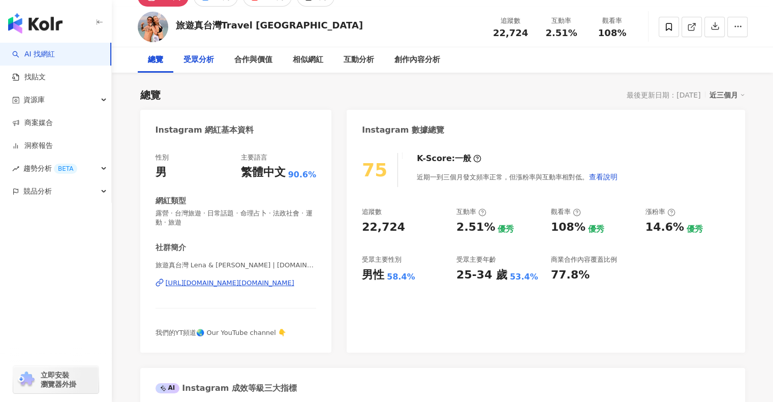
click at [206, 63] on div "受眾分析" at bounding box center [198, 60] width 30 height 12
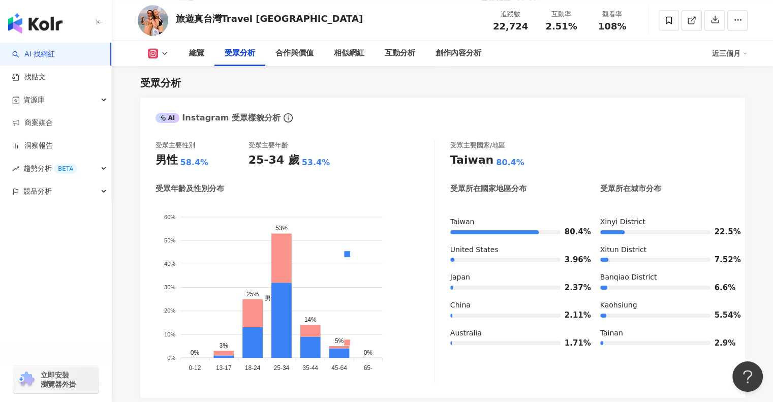
click at [437, 83] on div "受眾分析" at bounding box center [442, 83] width 605 height 14
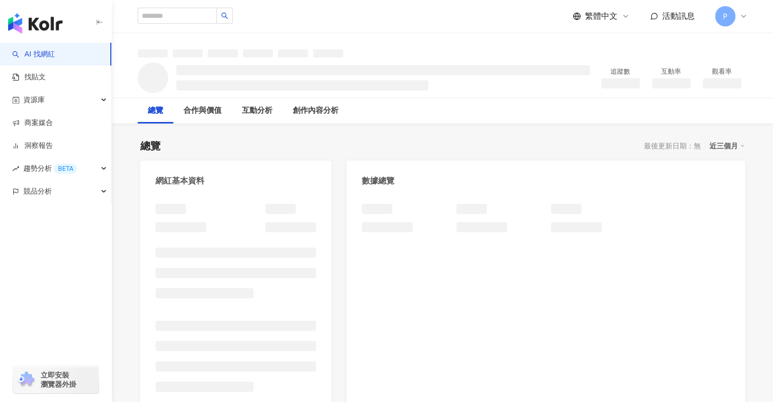
click at [490, 144] on div "總覽 最後更新日期：無 近三個月" at bounding box center [442, 146] width 605 height 14
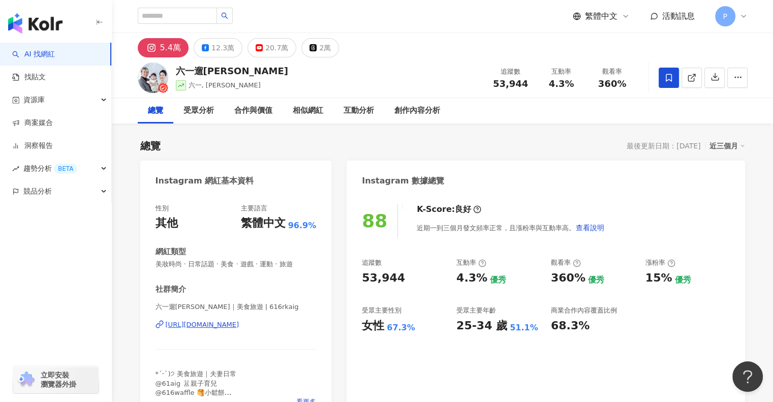
click at [525, 151] on div "總覽 最後更新日期：2025/8/29 近三個月" at bounding box center [442, 146] width 605 height 14
click at [217, 113] on div "受眾分析" at bounding box center [198, 110] width 51 height 25
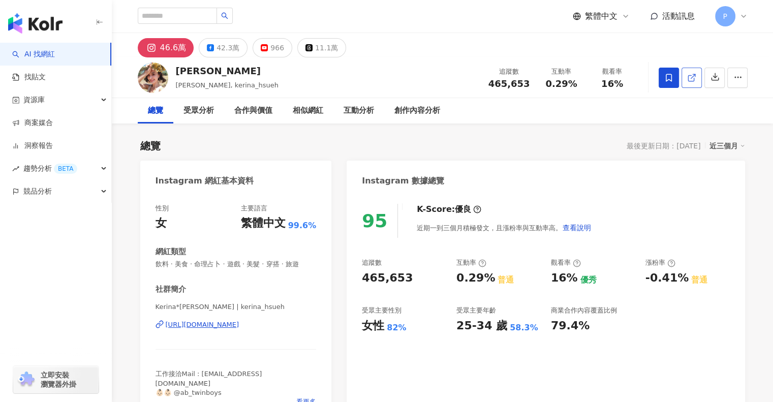
click at [692, 81] on icon at bounding box center [691, 78] width 6 height 6
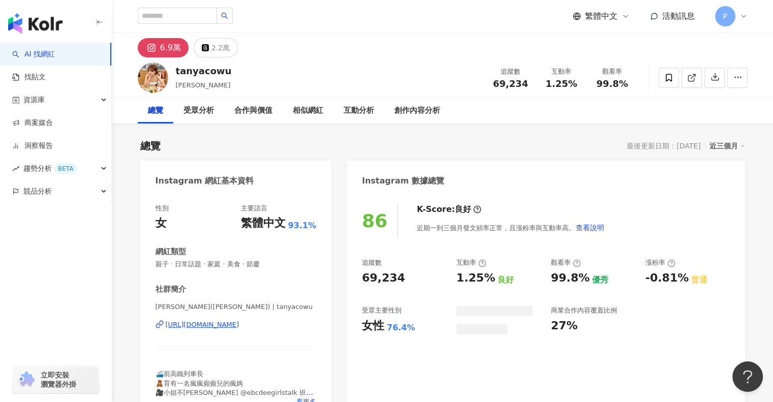
click at [211, 113] on div "受眾分析" at bounding box center [198, 111] width 30 height 12
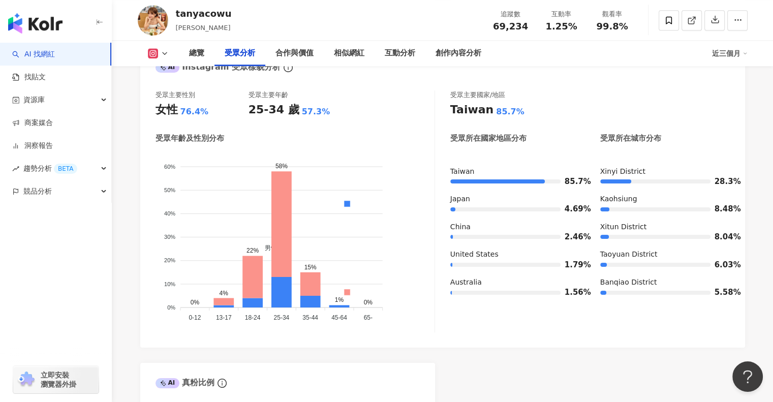
scroll to position [868, 0]
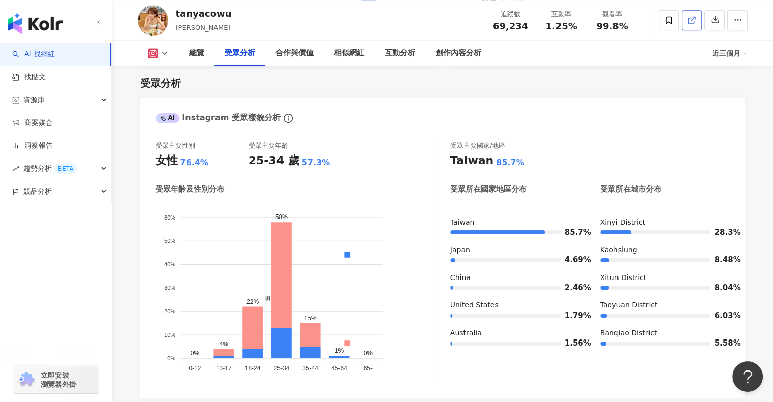
click at [693, 20] on icon at bounding box center [691, 20] width 9 height 9
click at [417, 81] on div "受眾分析" at bounding box center [442, 83] width 605 height 14
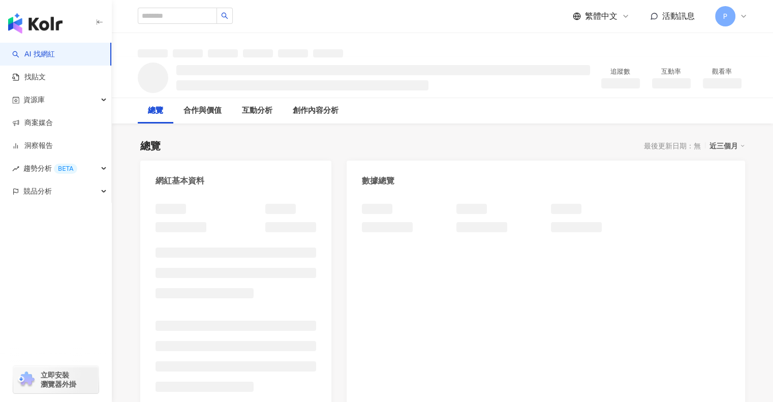
click at [362, 24] on div "繁體中文 活動訊息 P" at bounding box center [443, 16] width 610 height 33
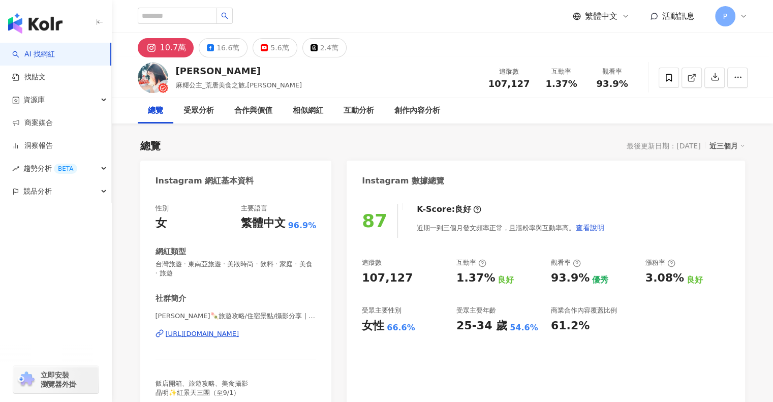
click at [477, 48] on div "10.7萬 16.6萬 5.6萬 2.4萬" at bounding box center [442, 45] width 650 height 24
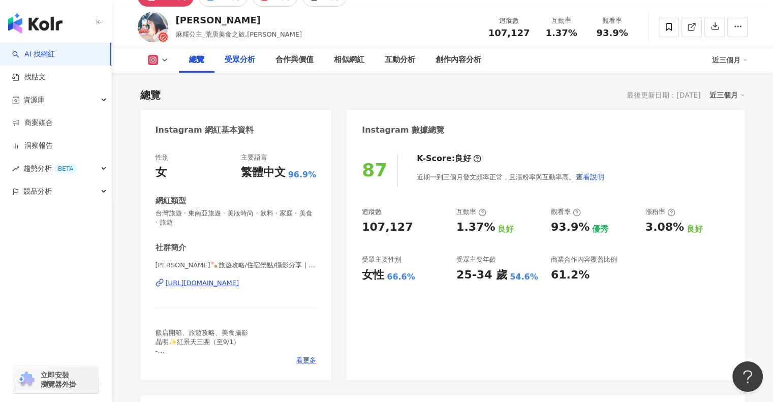
click at [231, 57] on div "受眾分析" at bounding box center [240, 60] width 30 height 12
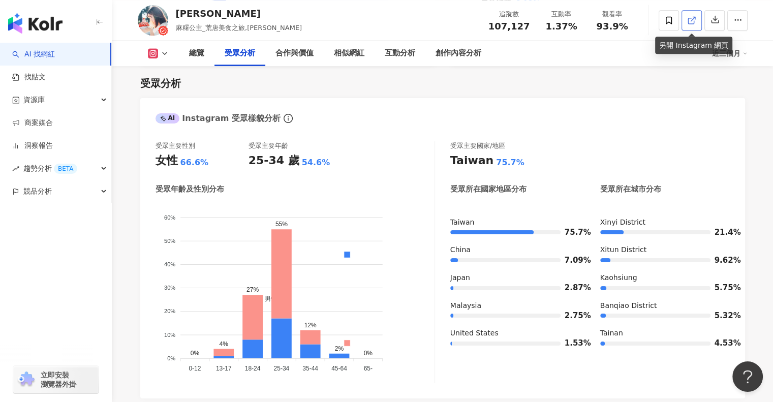
click at [691, 20] on line at bounding box center [693, 19] width 4 height 4
